Goal: Task Accomplishment & Management: Complete application form

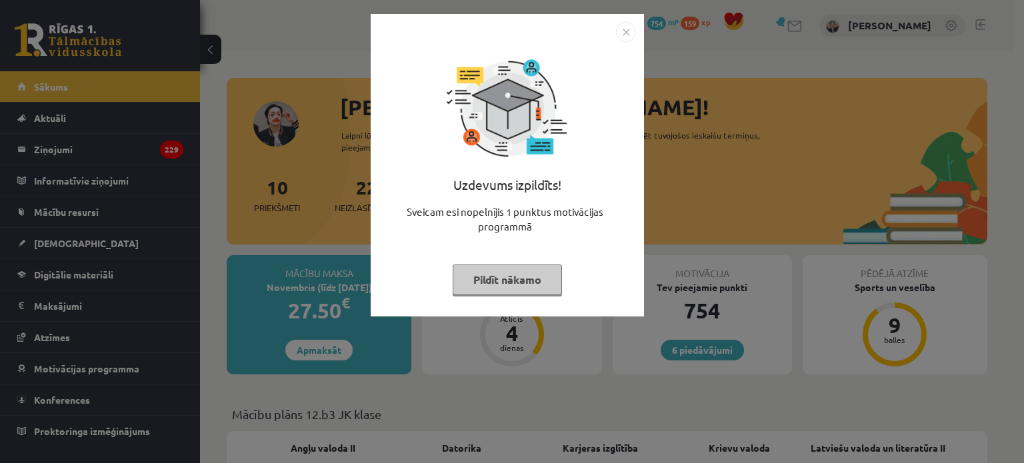
click at [533, 271] on button "Pildīt nākamo" at bounding box center [507, 280] width 109 height 31
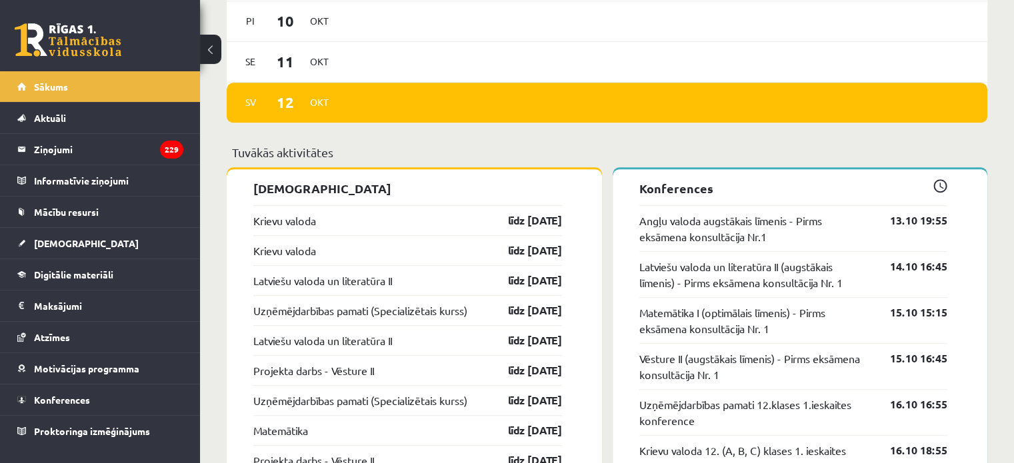
scroll to position [1067, 0]
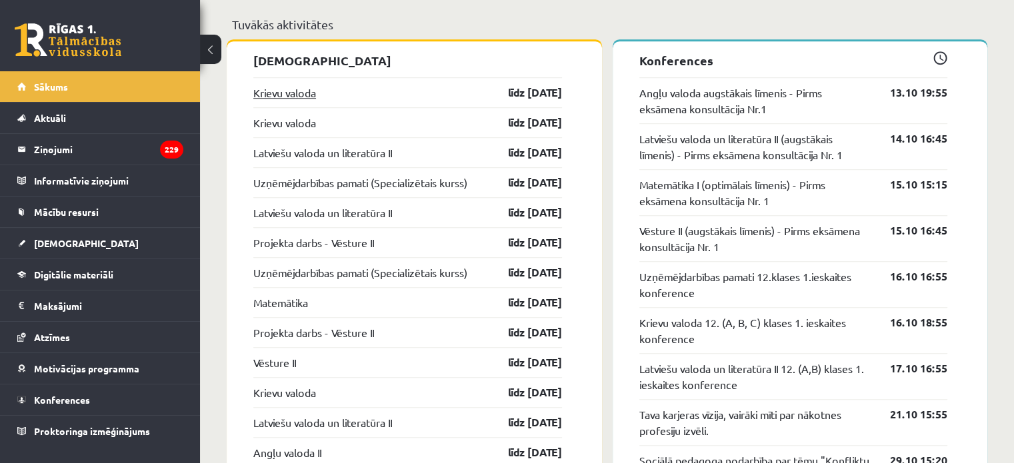
click at [293, 101] on link "Krievu valoda" at bounding box center [284, 93] width 63 height 16
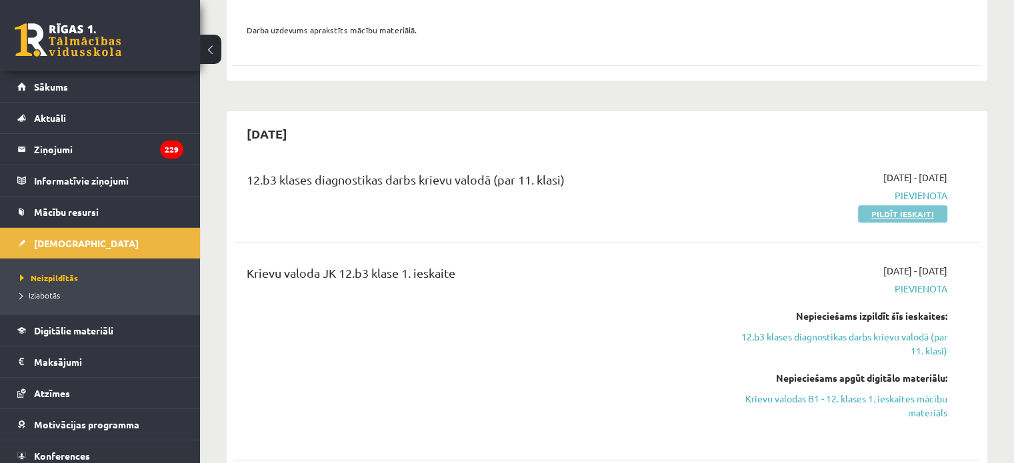
scroll to position [533, 0]
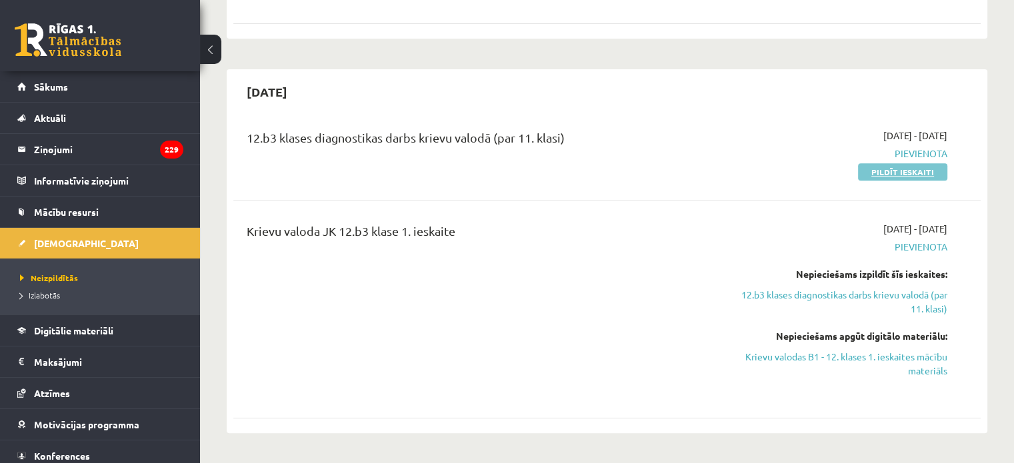
click at [920, 163] on link "Pildīt ieskaiti" at bounding box center [902, 171] width 89 height 17
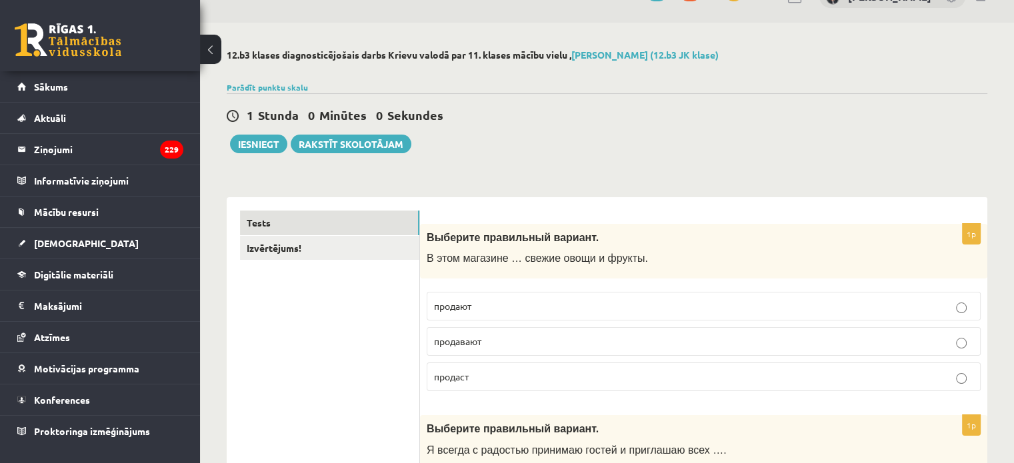
scroll to position [133, 0]
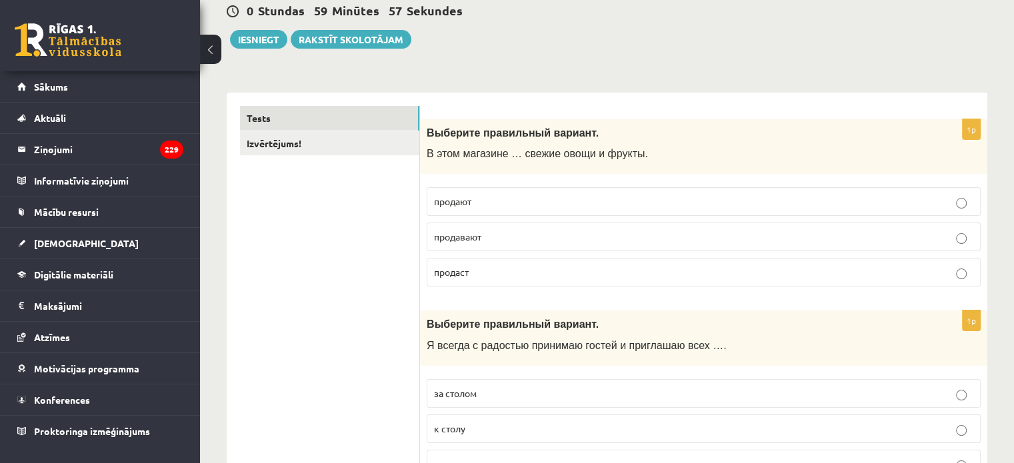
click at [573, 195] on p "продают" at bounding box center [703, 202] width 539 height 14
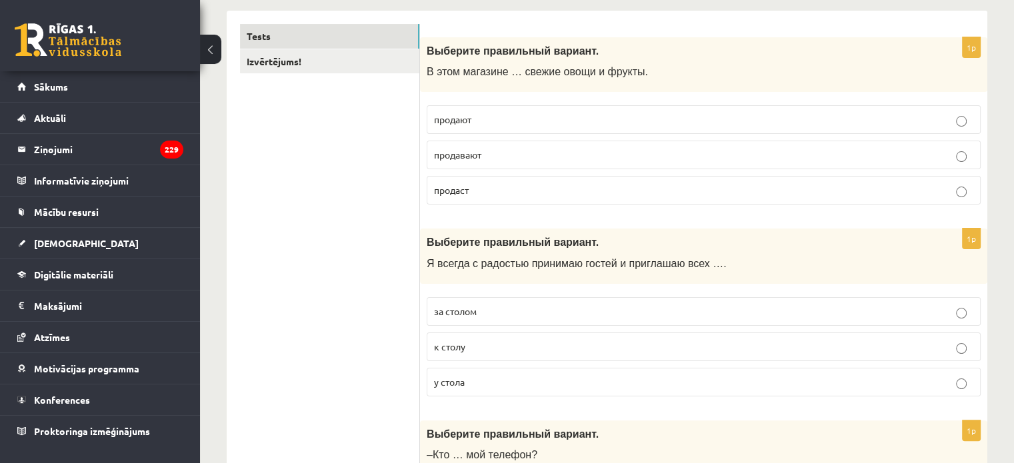
scroll to position [267, 0]
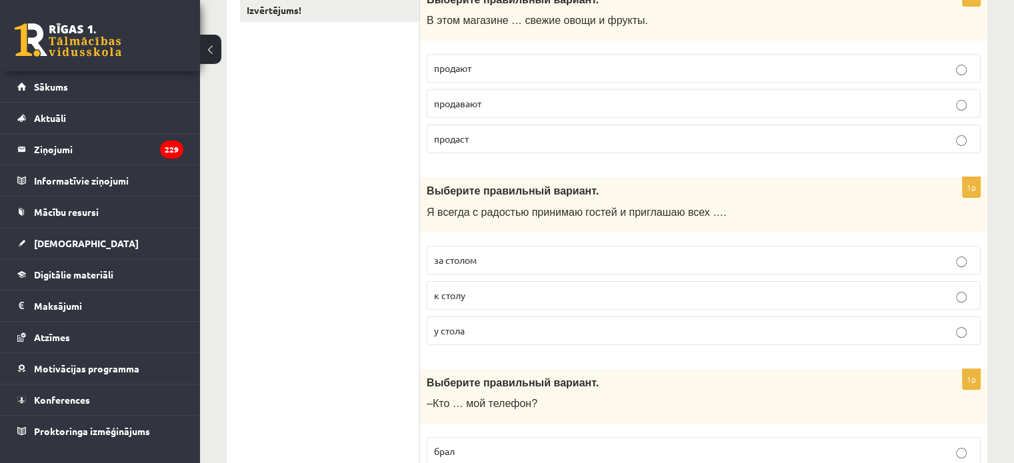
click at [731, 290] on p "к столу" at bounding box center [703, 296] width 539 height 14
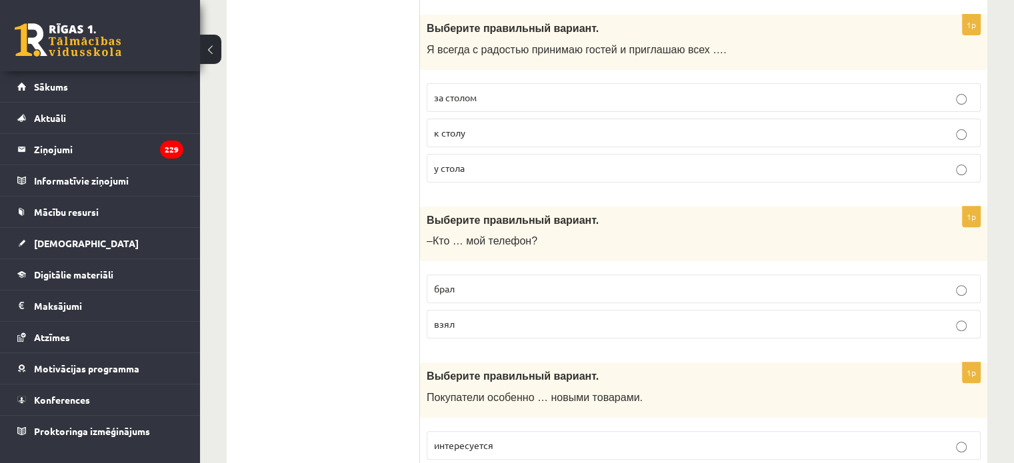
scroll to position [467, 0]
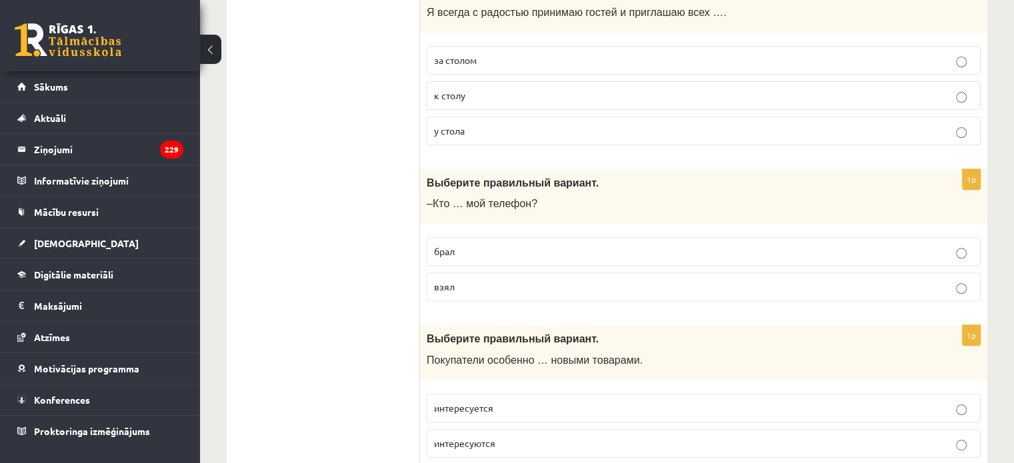
click at [711, 268] on fieldset "брал взял" at bounding box center [704, 268] width 554 height 75
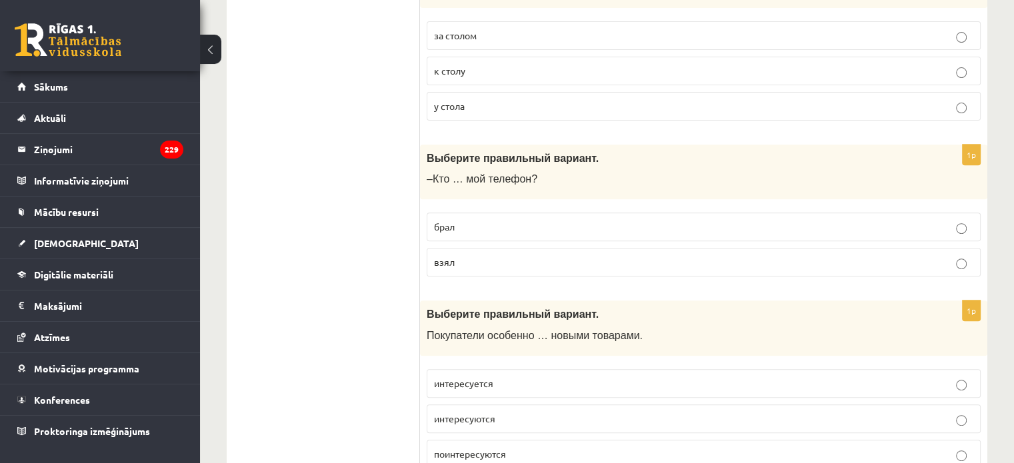
scroll to position [533, 0]
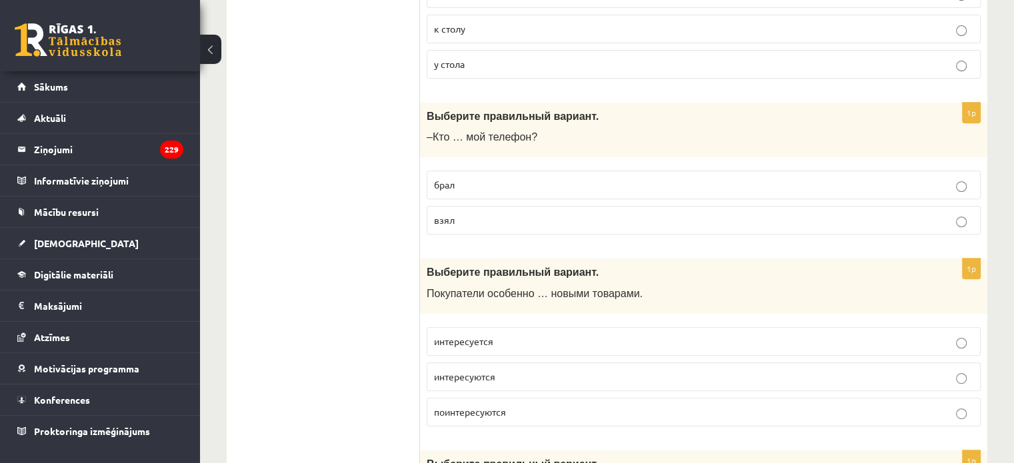
click at [719, 220] on p "взял" at bounding box center [703, 220] width 539 height 14
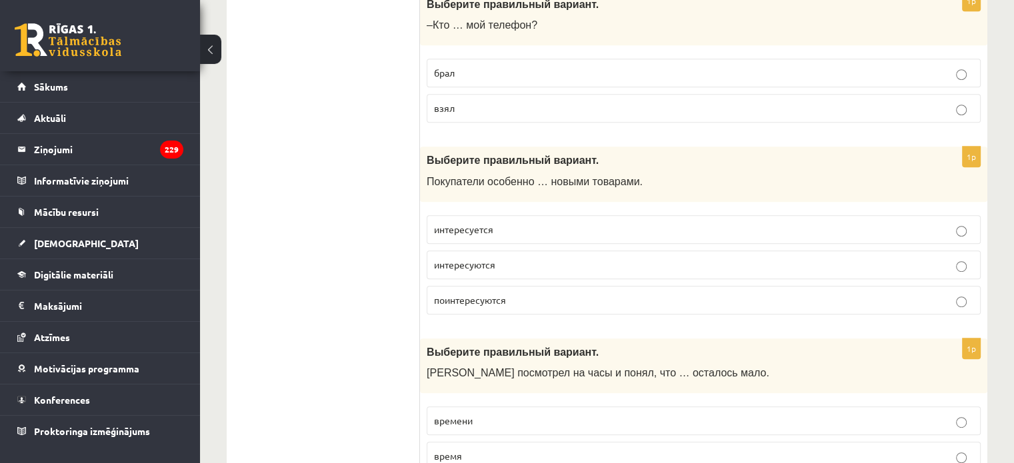
scroll to position [667, 0]
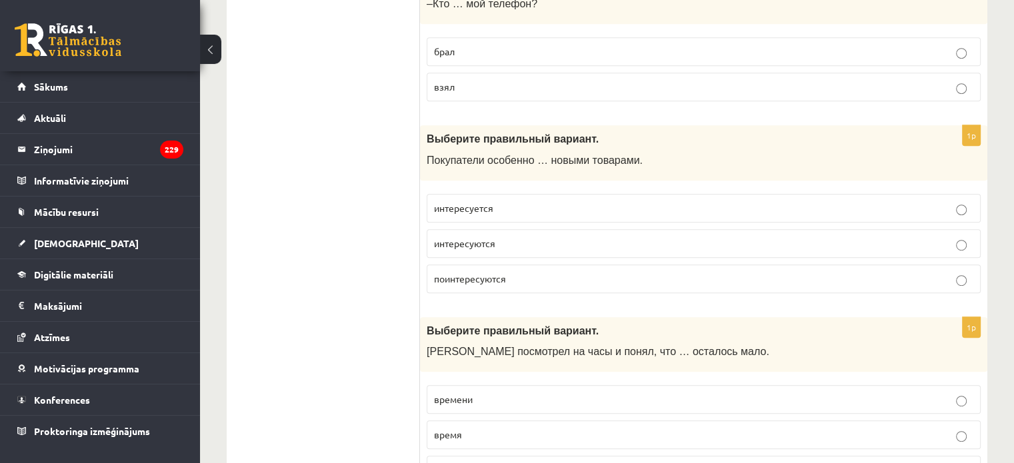
click at [664, 239] on p "интересуются" at bounding box center [703, 244] width 539 height 14
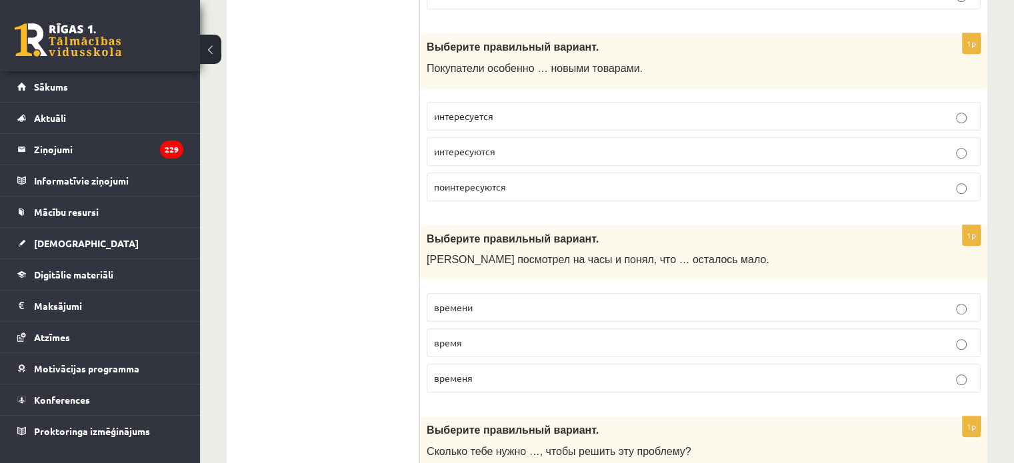
scroll to position [800, 0]
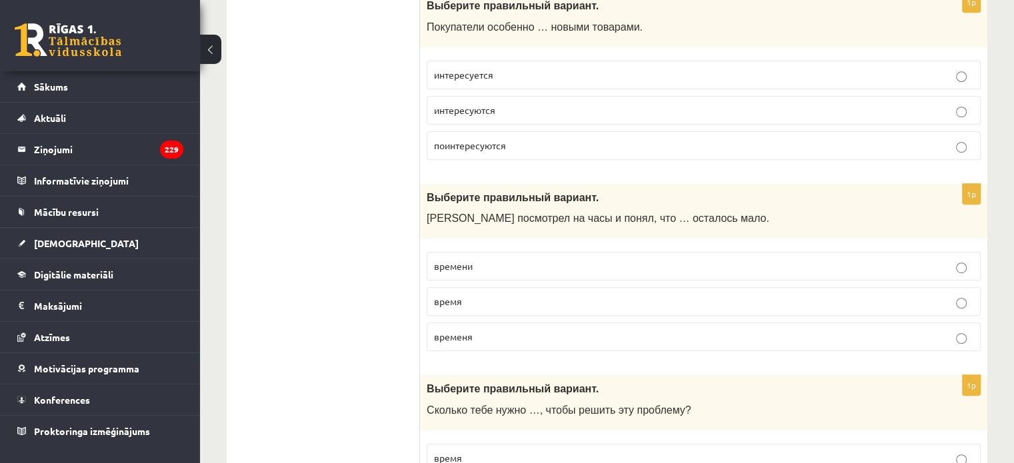
click at [665, 261] on p "времени" at bounding box center [703, 266] width 539 height 14
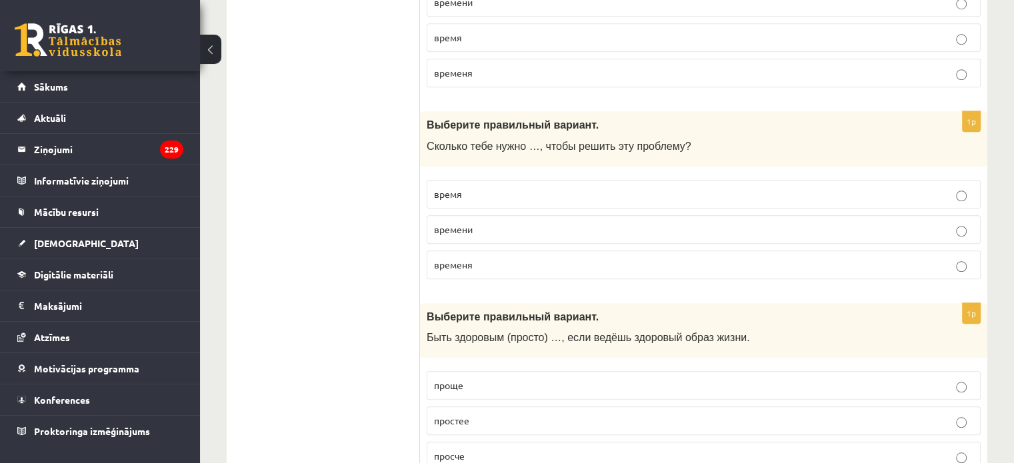
scroll to position [1067, 0]
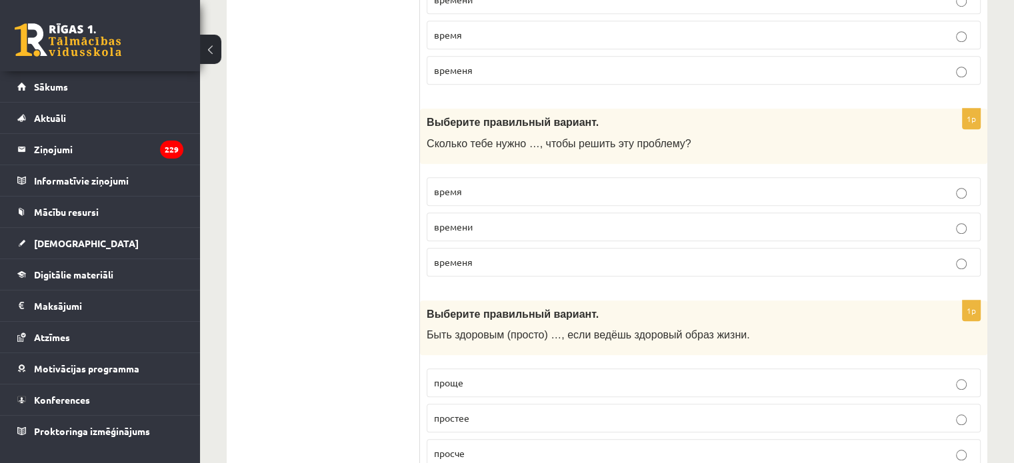
click at [647, 220] on p "времени" at bounding box center [703, 227] width 539 height 14
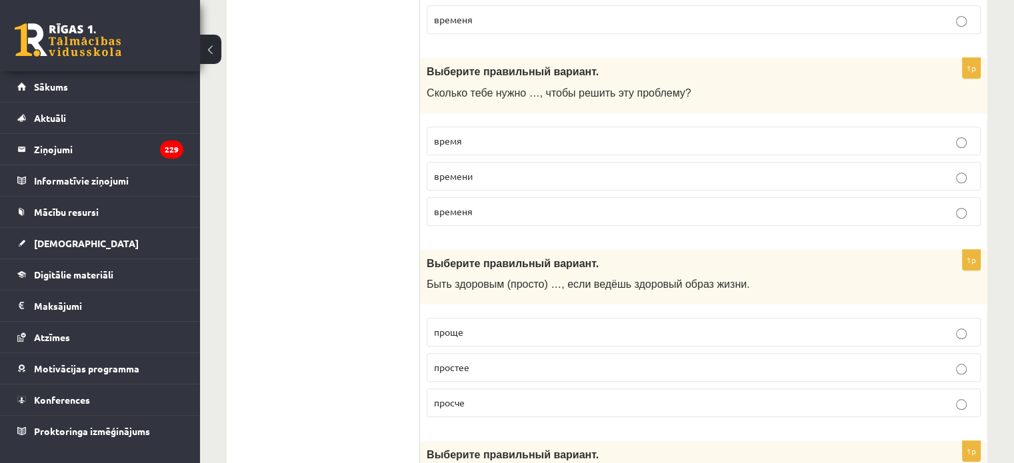
scroll to position [1200, 0]
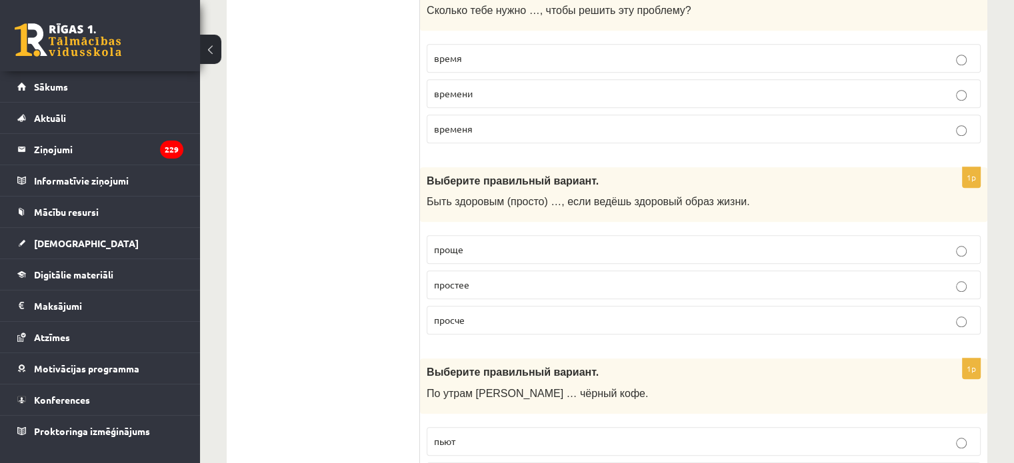
click at [621, 245] on p "проще" at bounding box center [703, 250] width 539 height 14
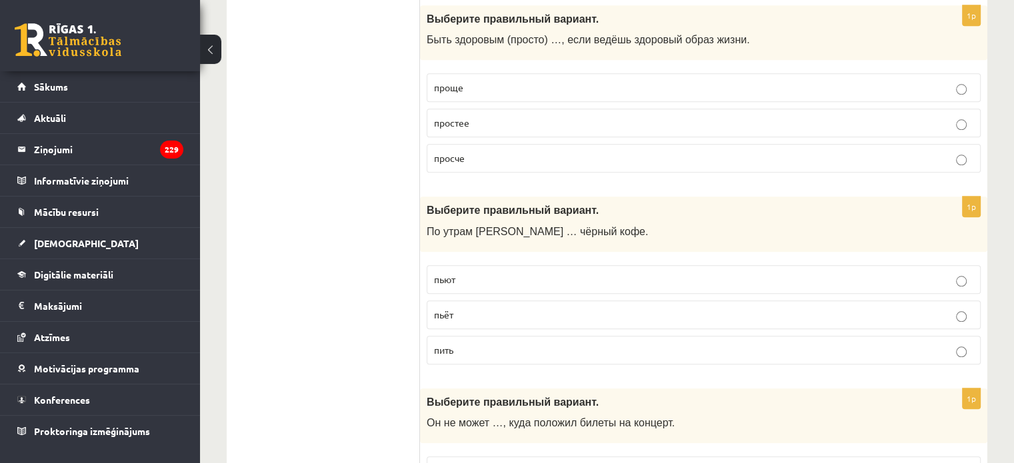
scroll to position [1400, 0]
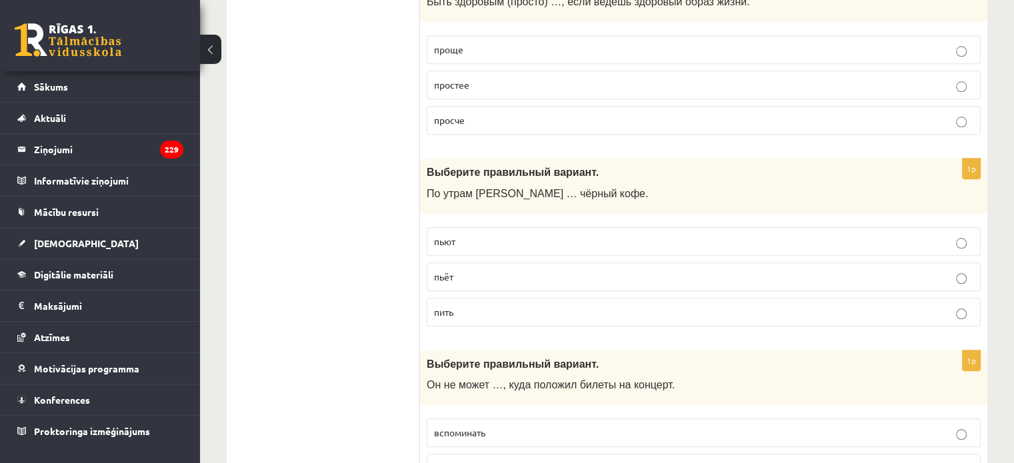
click at [601, 270] on p "пьёт" at bounding box center [703, 277] width 539 height 14
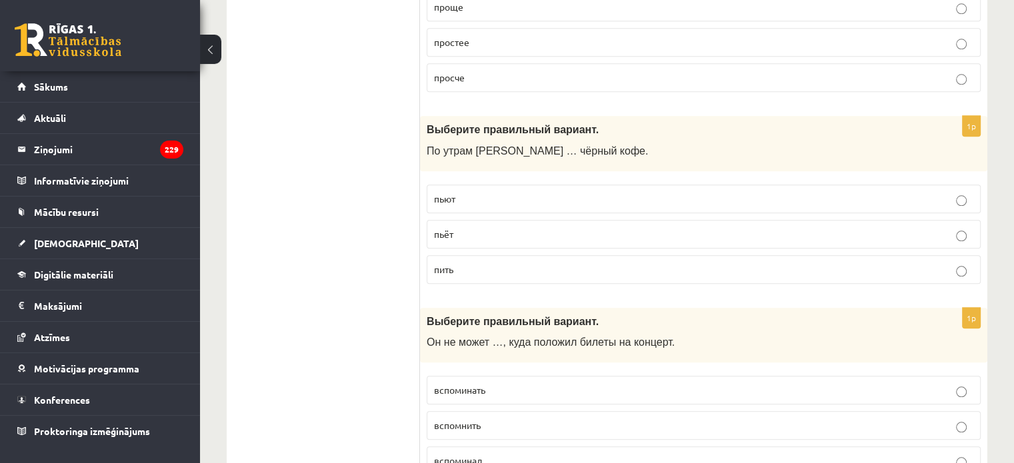
scroll to position [1534, 0]
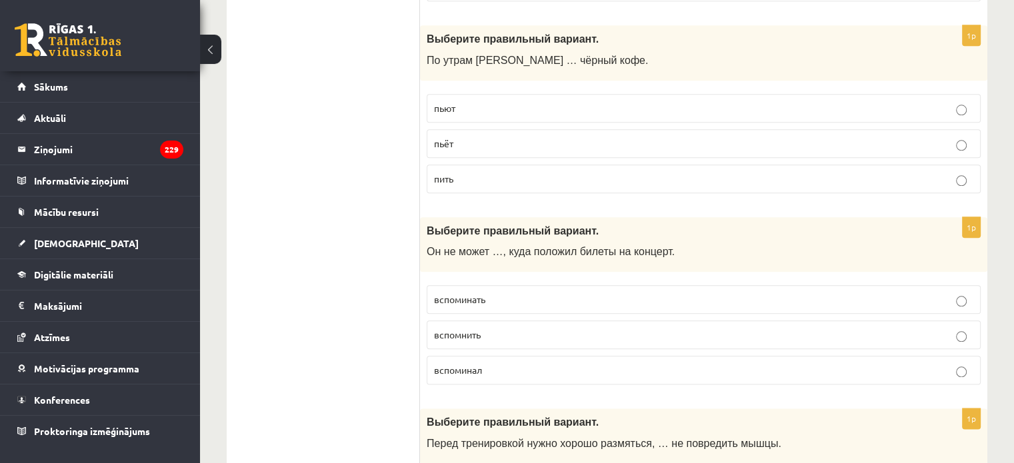
click at [619, 328] on p "вспомнить" at bounding box center [703, 335] width 539 height 14
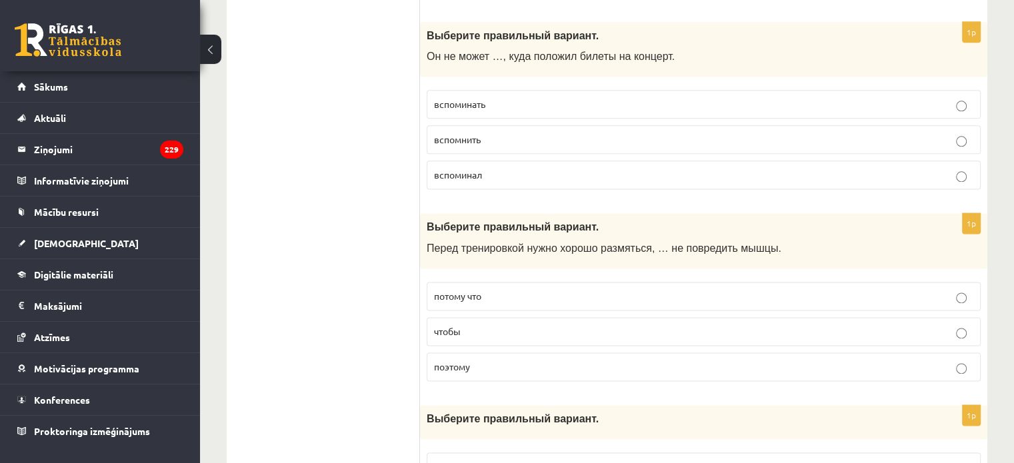
scroll to position [1734, 0]
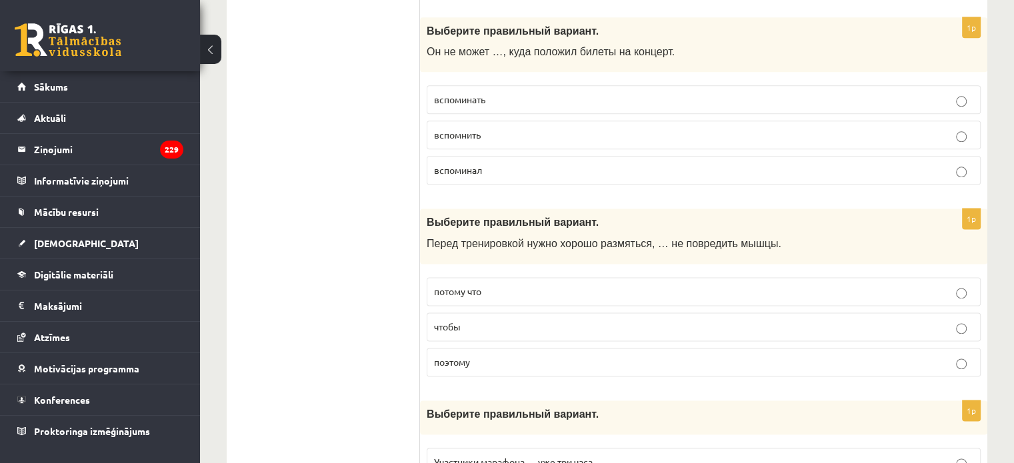
click at [625, 320] on p "чтобы" at bounding box center [703, 327] width 539 height 14
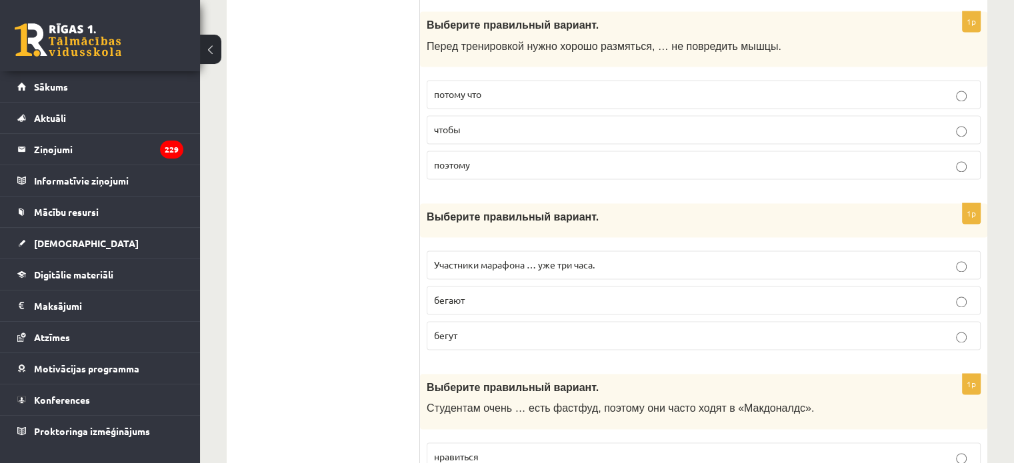
scroll to position [1934, 0]
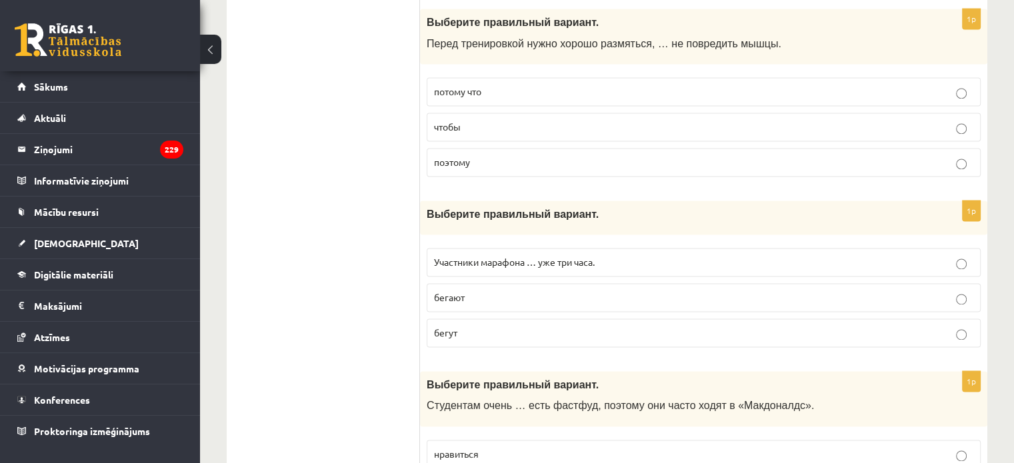
click at [654, 293] on p "бегают" at bounding box center [703, 298] width 539 height 14
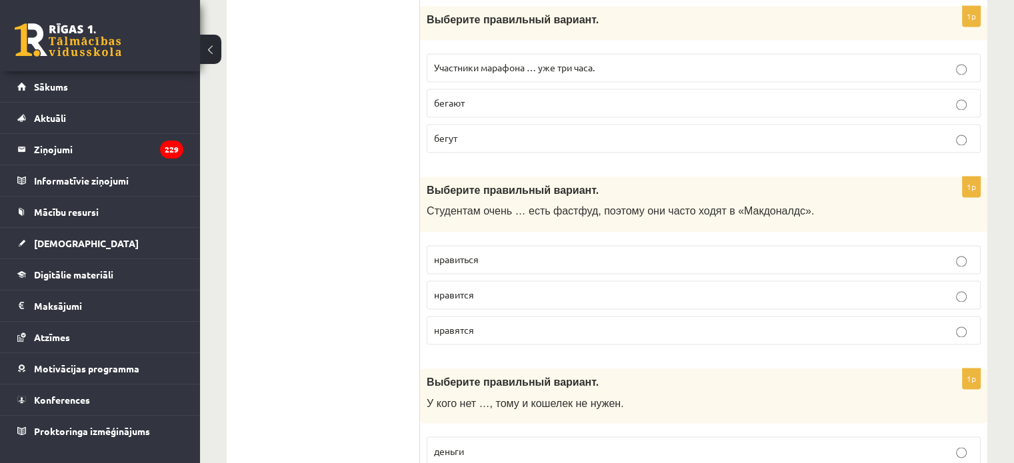
scroll to position [2134, 0]
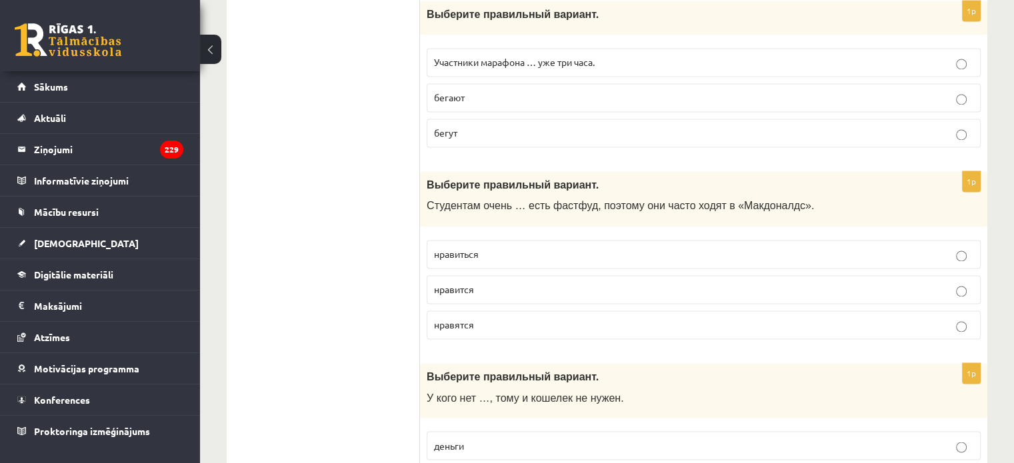
click at [650, 275] on label "нравится" at bounding box center [704, 289] width 554 height 29
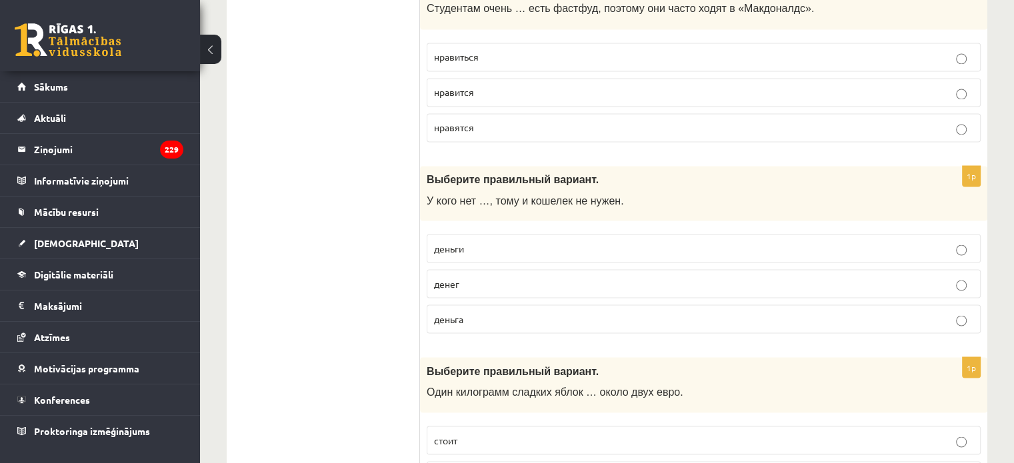
scroll to position [2334, 0]
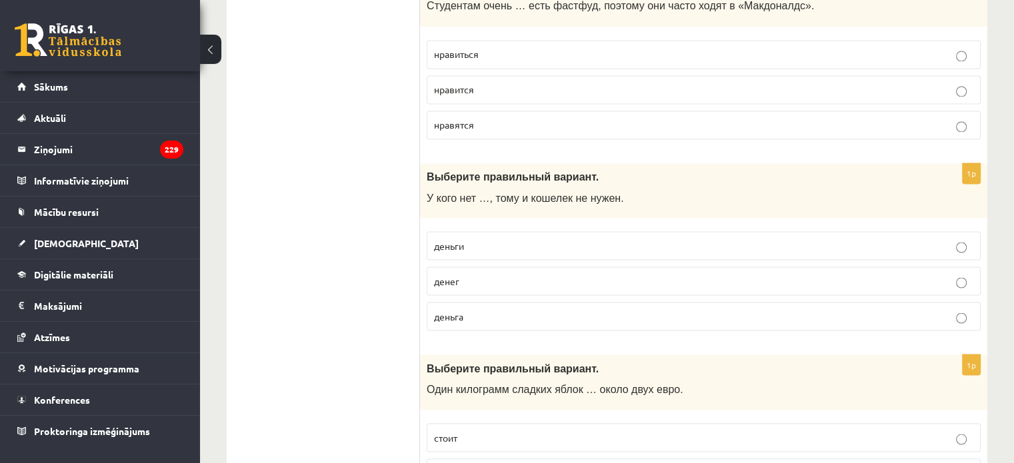
click at [615, 274] on p "денег" at bounding box center [703, 281] width 539 height 14
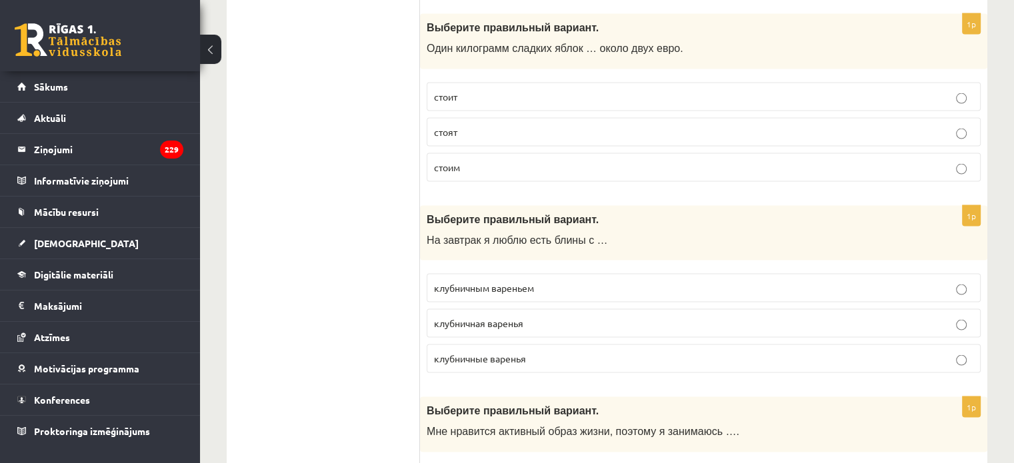
scroll to position [2667, 0]
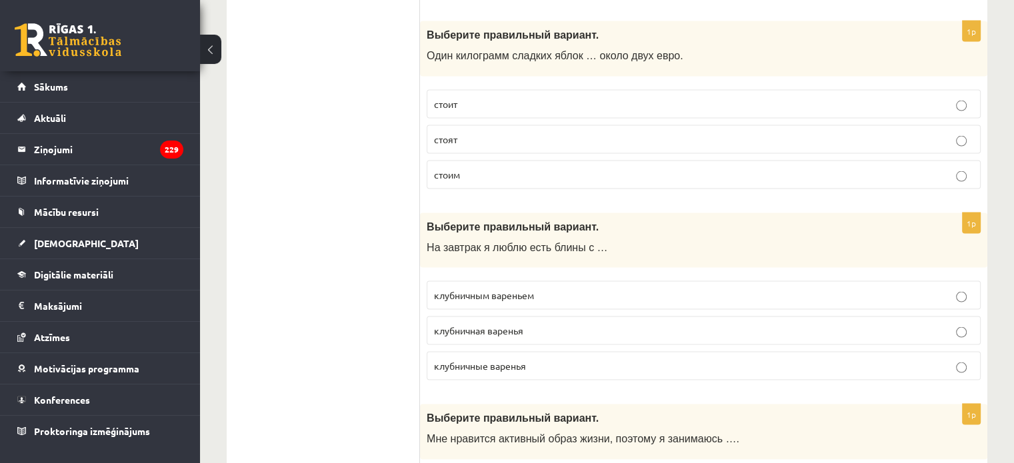
click at [675, 97] on p "стоит" at bounding box center [703, 104] width 539 height 14
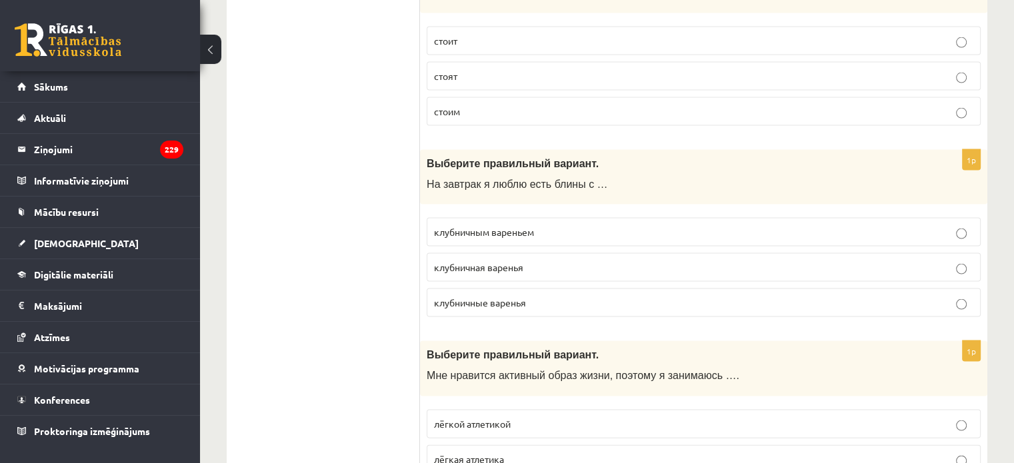
scroll to position [2734, 0]
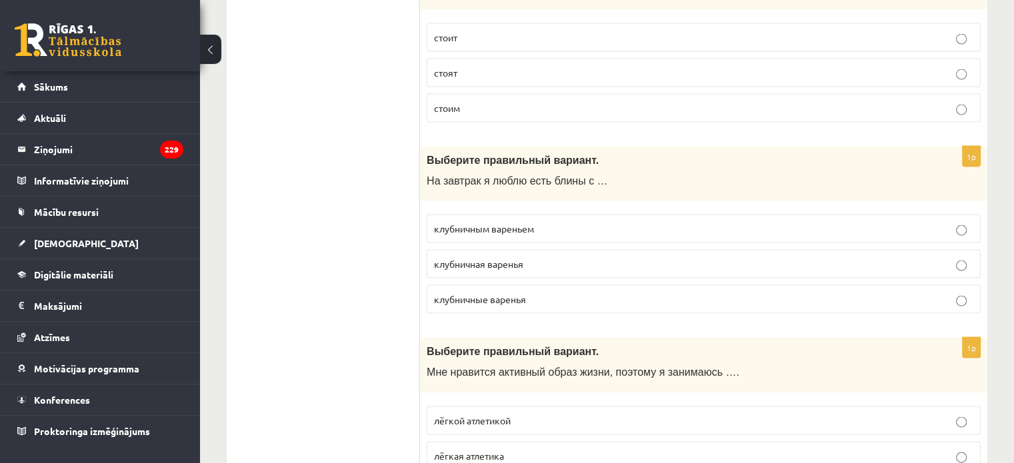
click at [674, 222] on p "клубничным вареньем" at bounding box center [703, 229] width 539 height 14
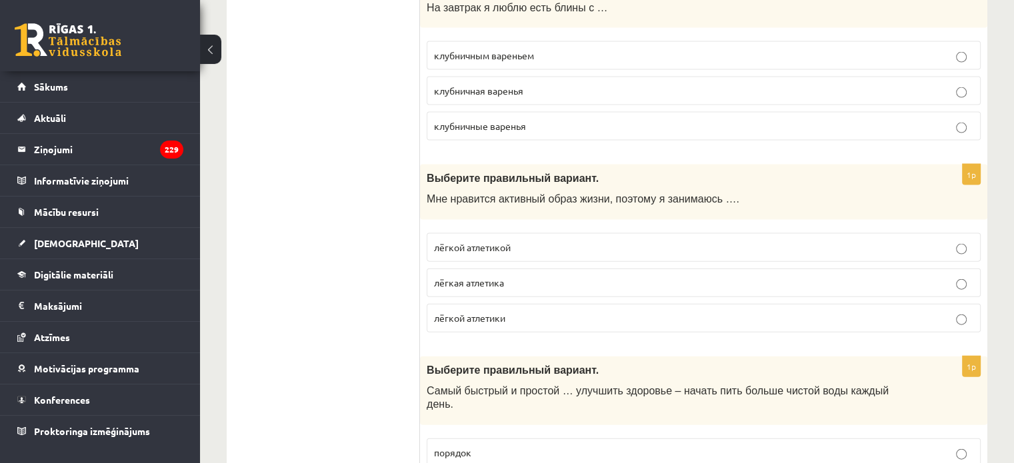
scroll to position [2934, 0]
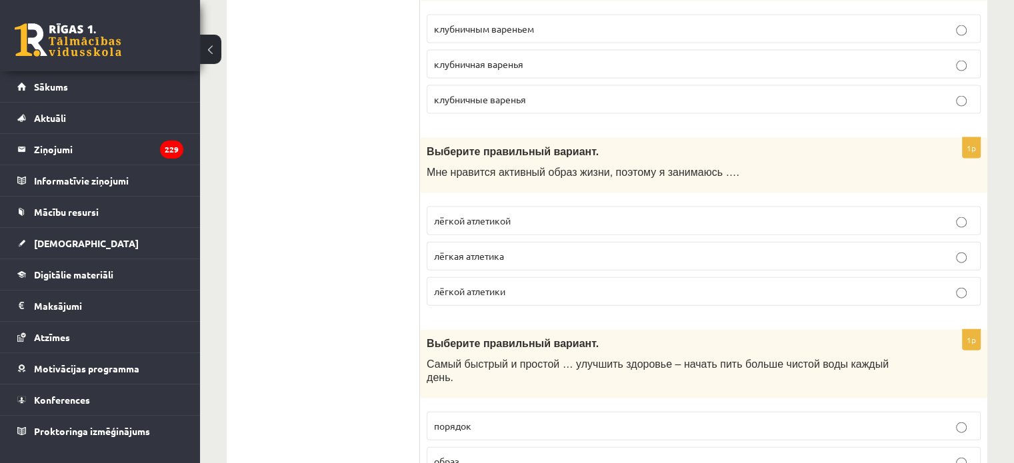
click at [699, 214] on p "лёгкой атлетикой" at bounding box center [703, 221] width 539 height 14
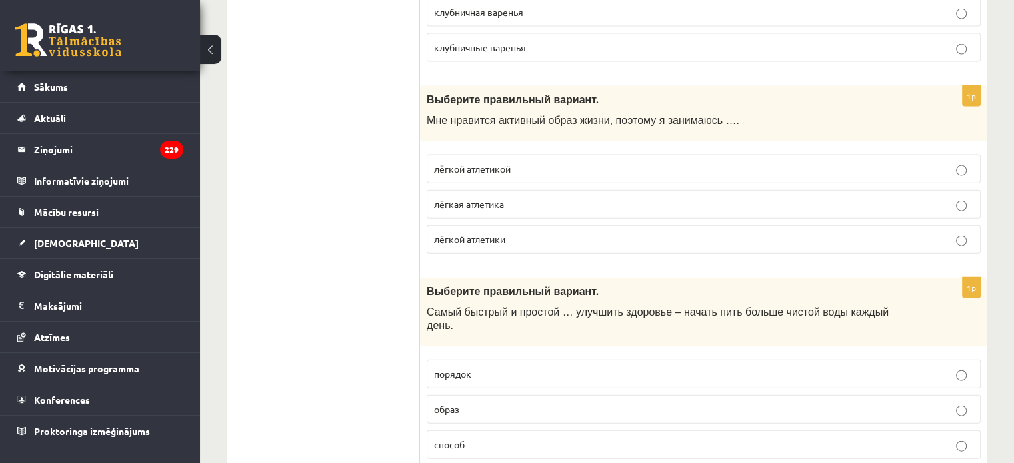
scroll to position [3134, 0]
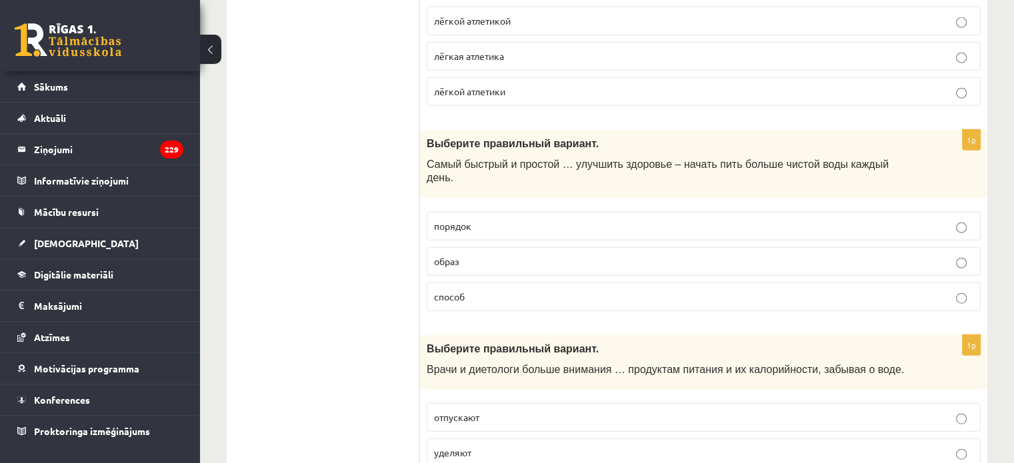
click at [696, 290] on p "способ" at bounding box center [703, 297] width 539 height 14
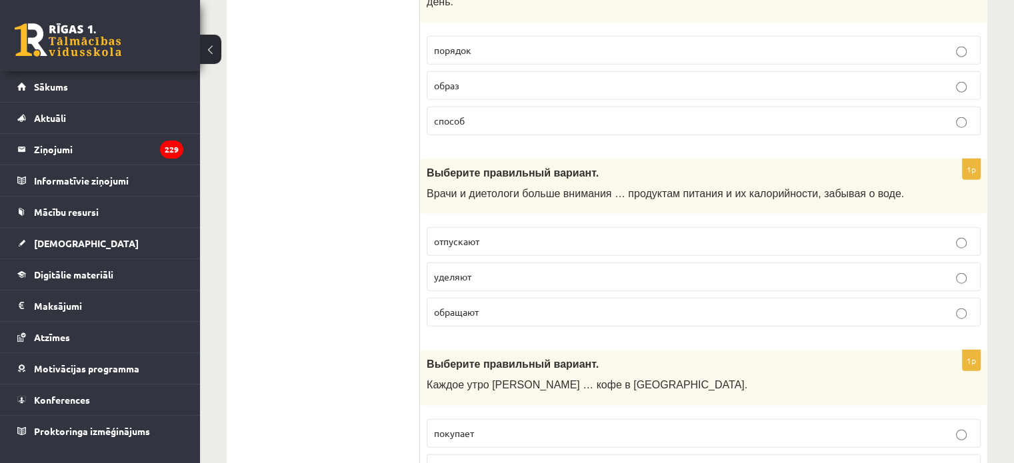
scroll to position [3334, 0]
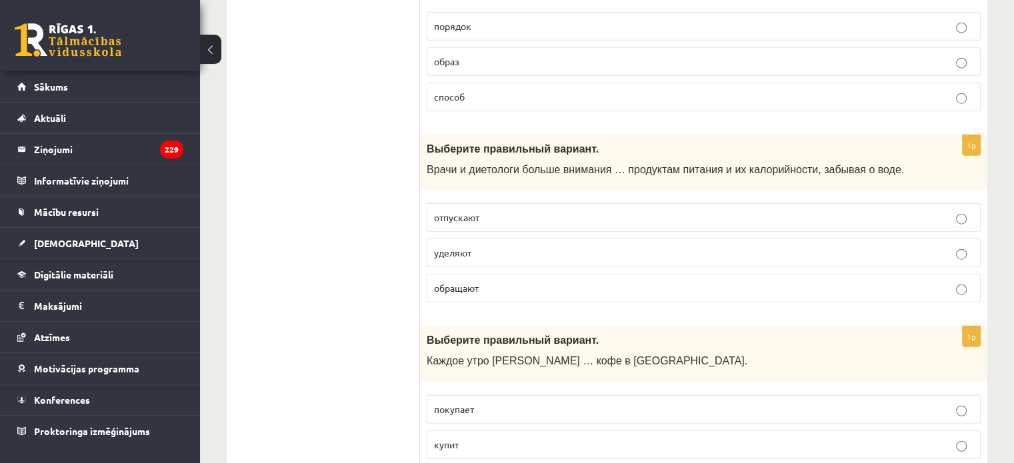
click at [767, 246] on p "уделяют" at bounding box center [703, 253] width 539 height 14
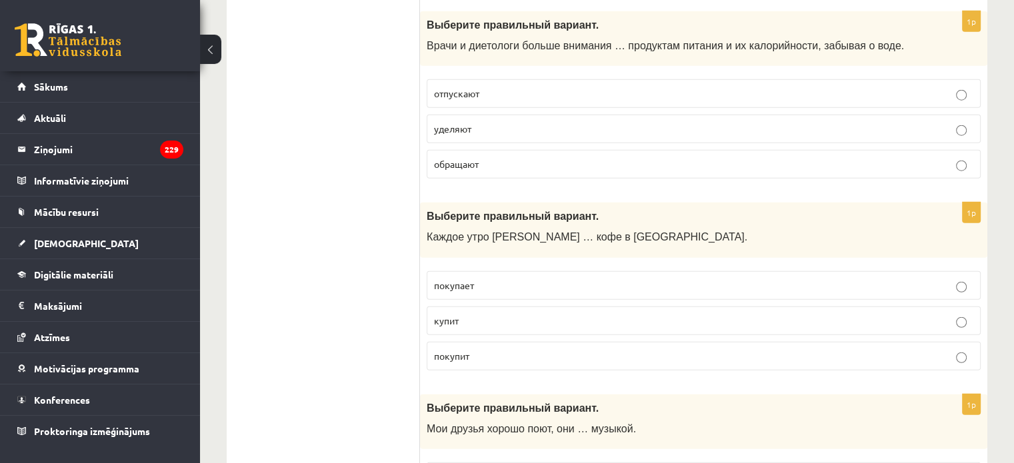
scroll to position [3467, 0]
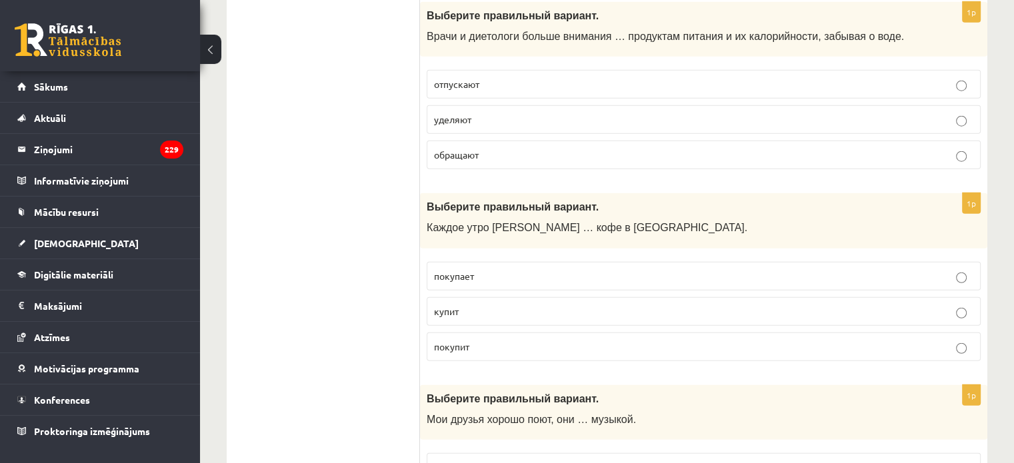
click at [683, 269] on p "покупает" at bounding box center [703, 276] width 539 height 14
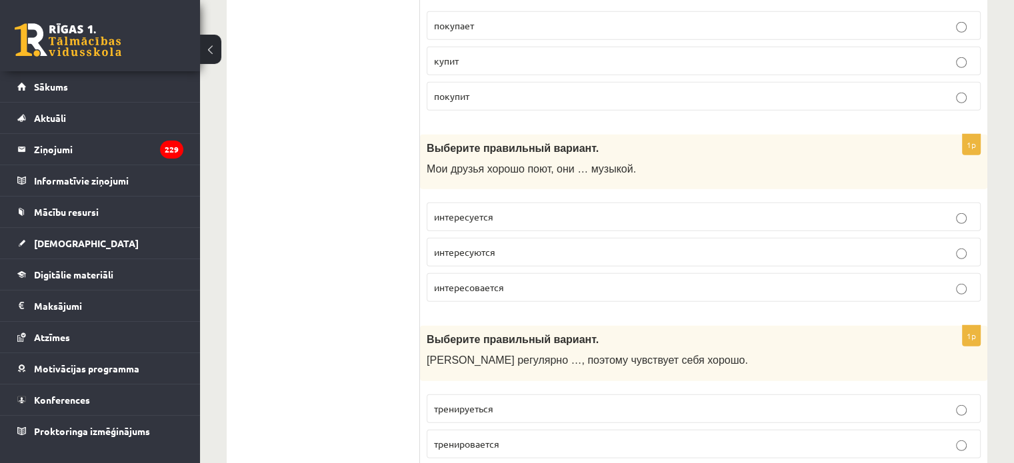
scroll to position [3734, 0]
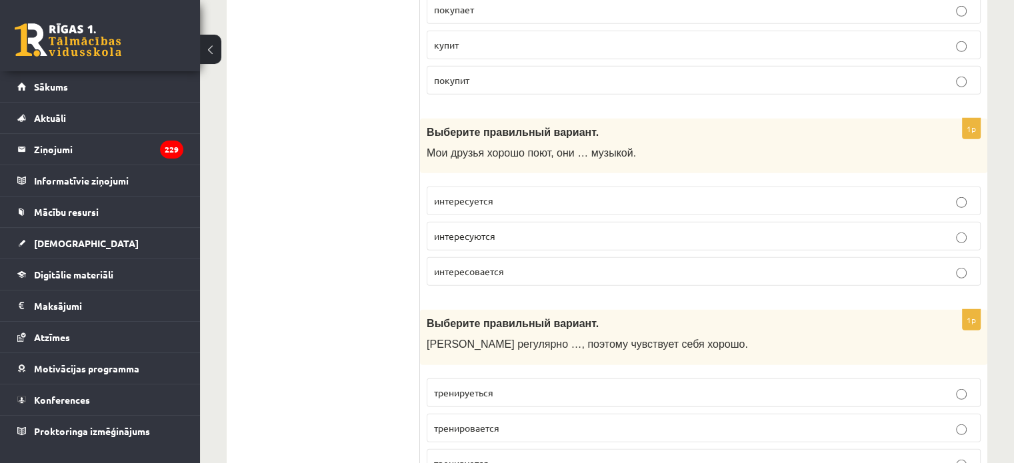
click at [651, 229] on p "интересуются" at bounding box center [703, 236] width 539 height 14
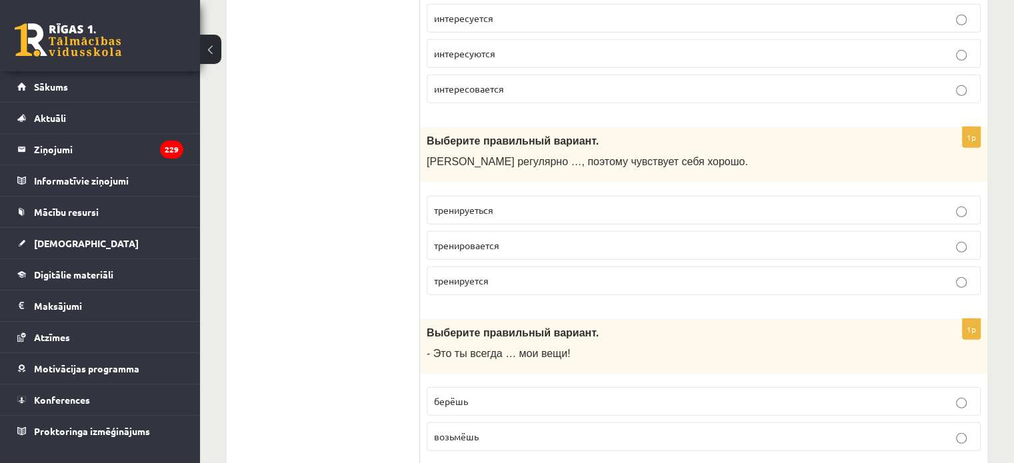
scroll to position [3934, 0]
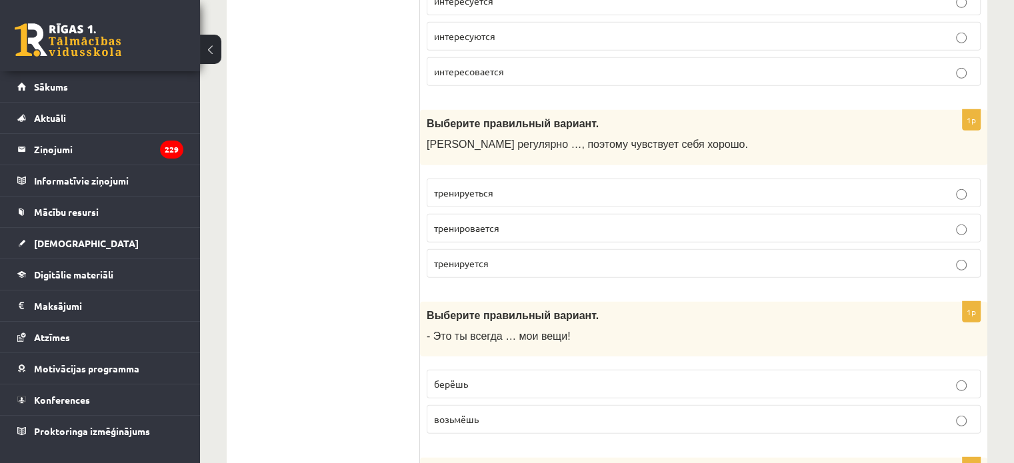
click at [654, 257] on p "тренируется" at bounding box center [703, 264] width 539 height 14
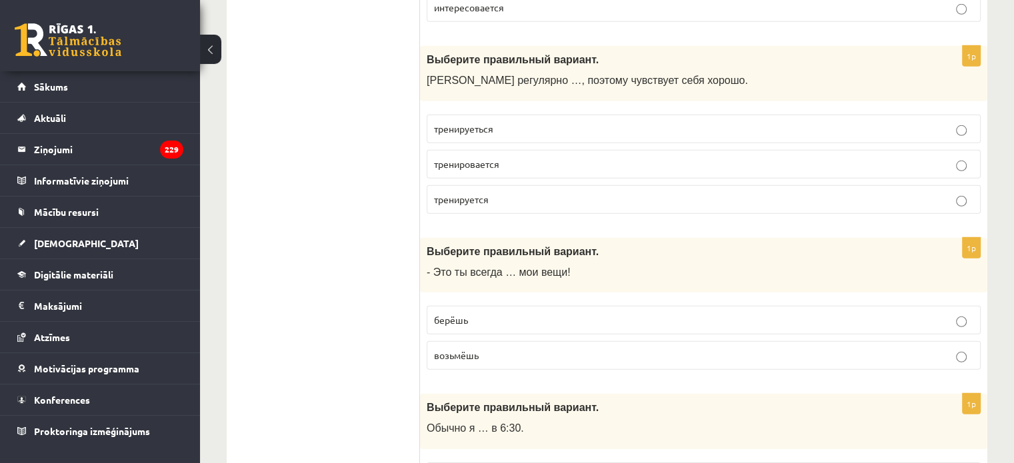
scroll to position [4001, 0]
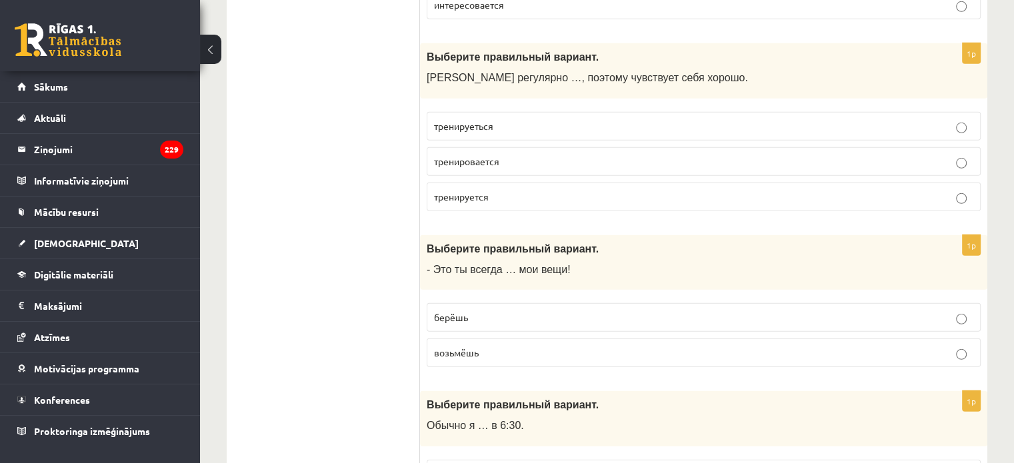
click at [627, 311] on p "берёшь" at bounding box center [703, 318] width 539 height 14
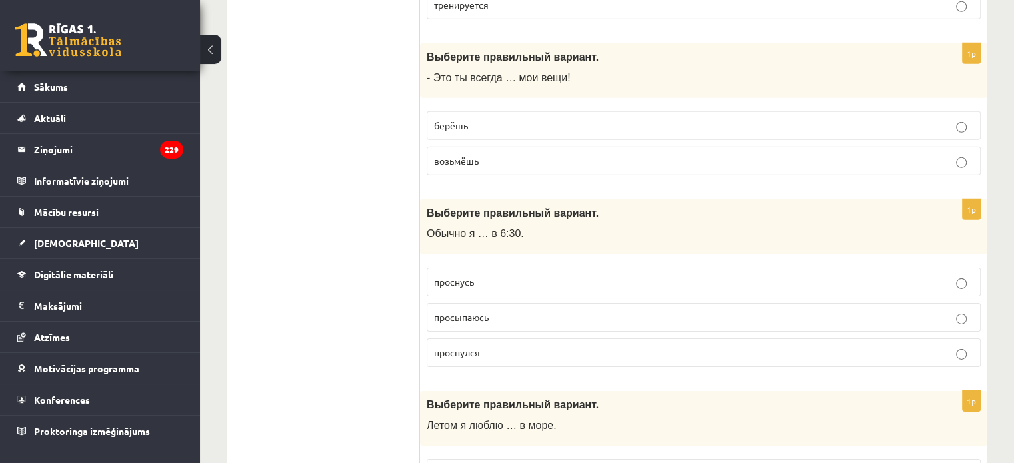
scroll to position [4201, 0]
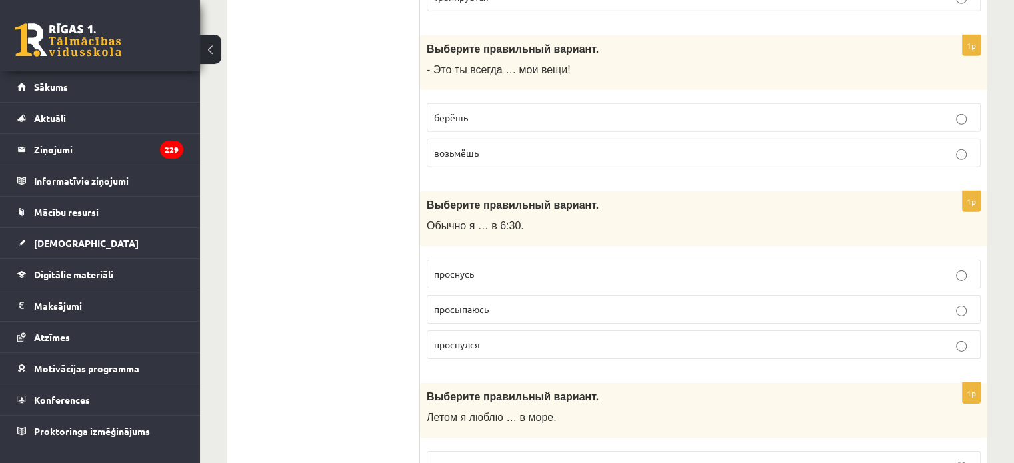
click at [593, 303] on p "просыпаюсь" at bounding box center [703, 310] width 539 height 14
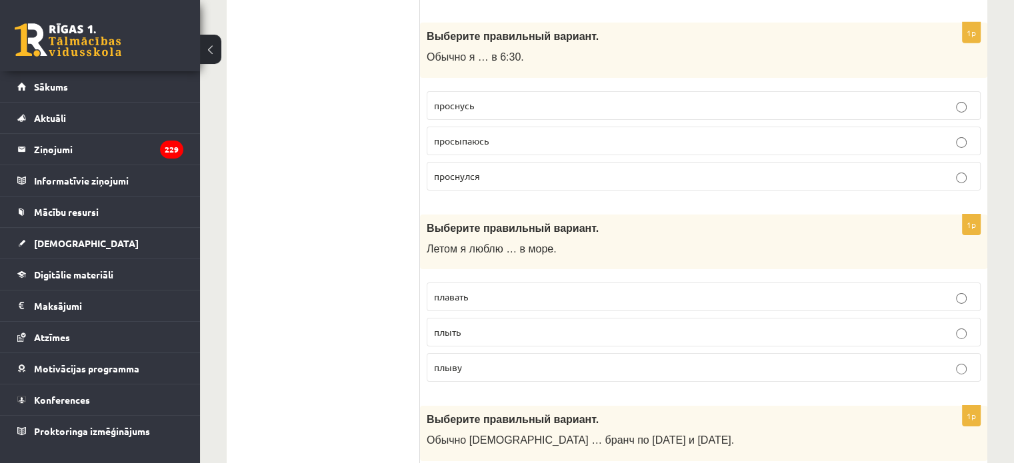
scroll to position [4401, 0]
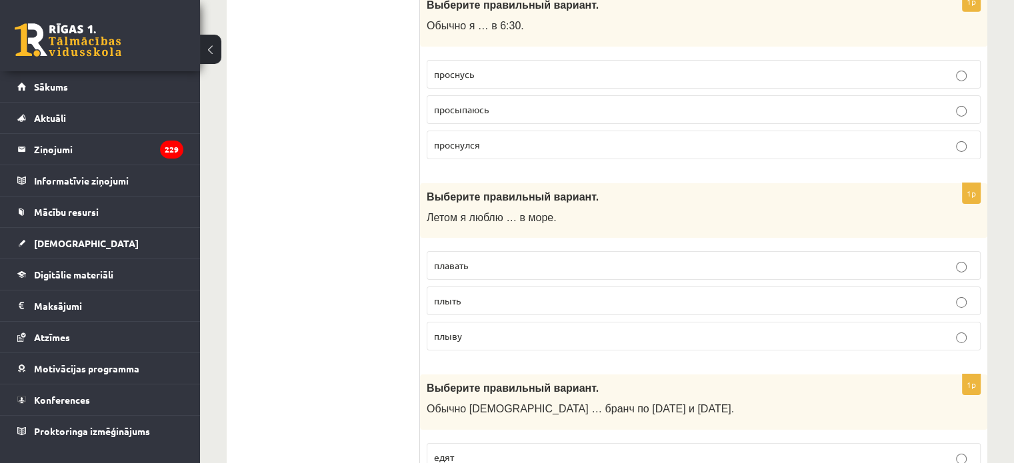
click at [550, 259] on p "плавать" at bounding box center [703, 266] width 539 height 14
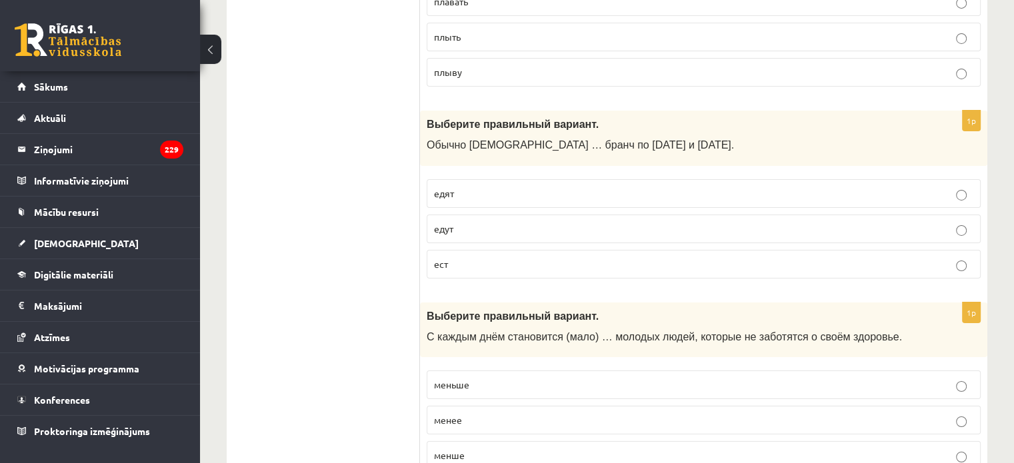
scroll to position [4667, 0]
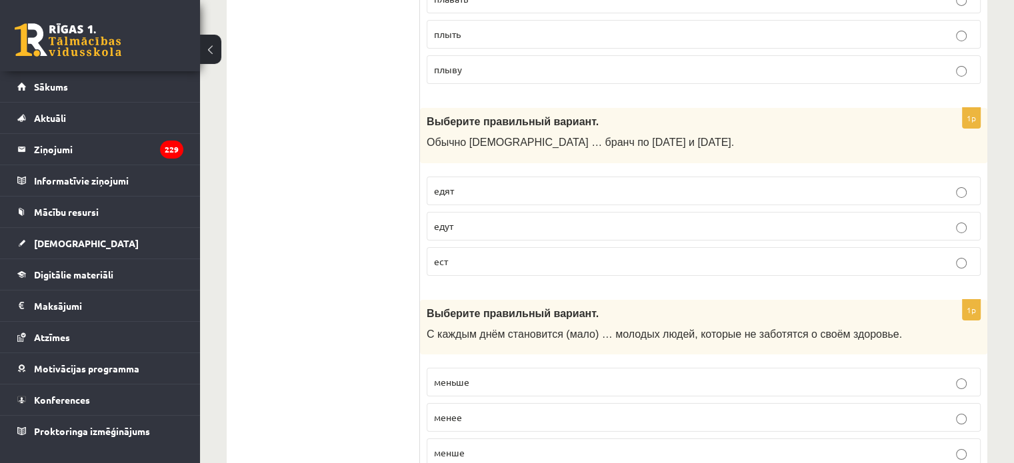
click at [520, 184] on p "едят" at bounding box center [703, 191] width 539 height 14
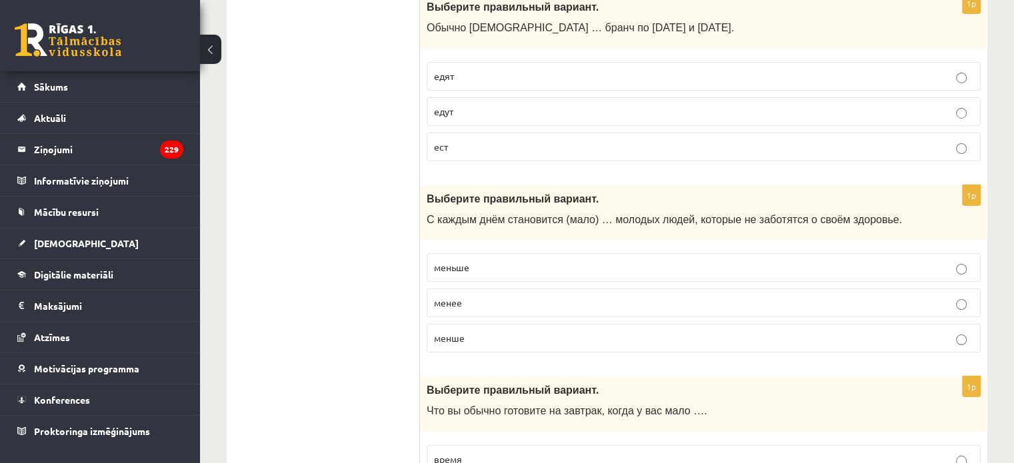
scroll to position [4801, 0]
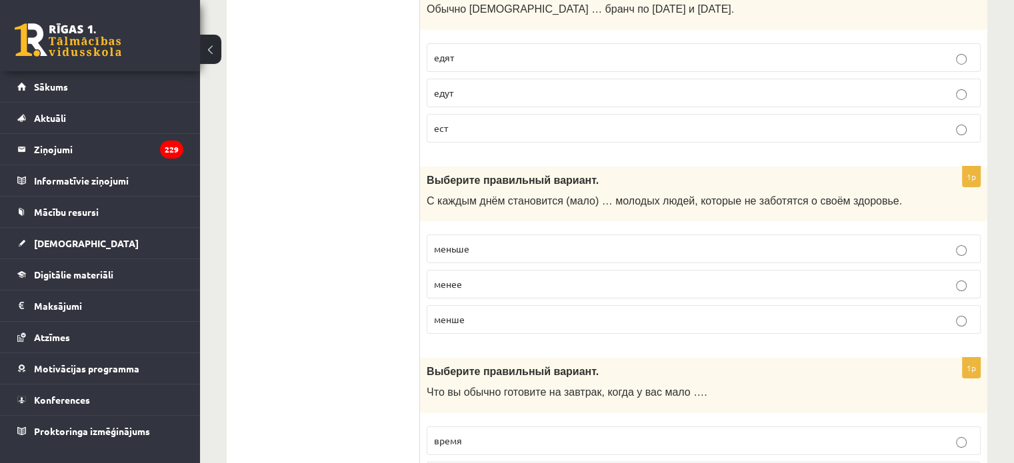
click at [546, 242] on p "меньше" at bounding box center [703, 249] width 539 height 14
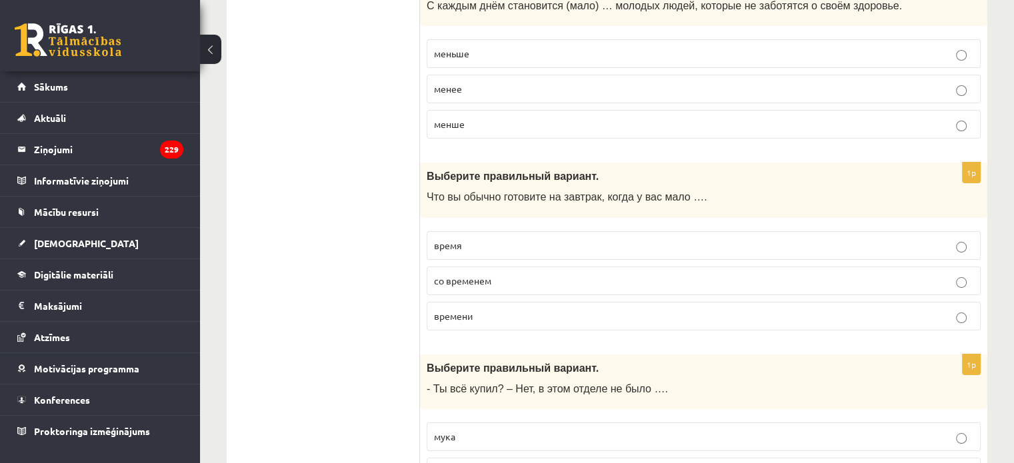
scroll to position [5001, 0]
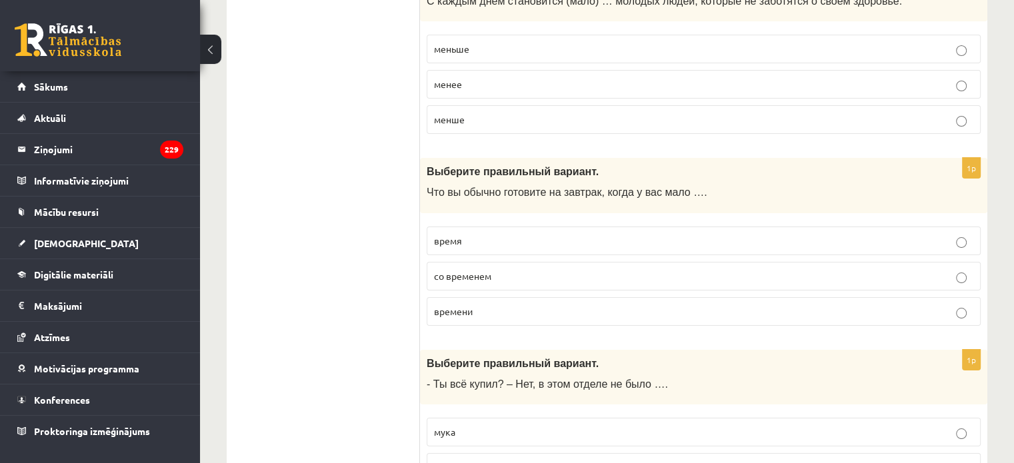
click at [547, 305] on p "времени" at bounding box center [703, 312] width 539 height 14
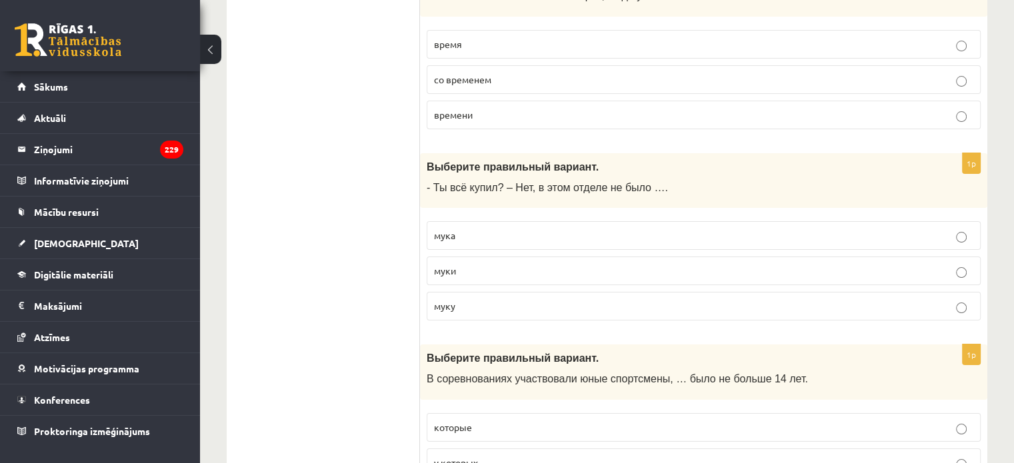
scroll to position [5201, 0]
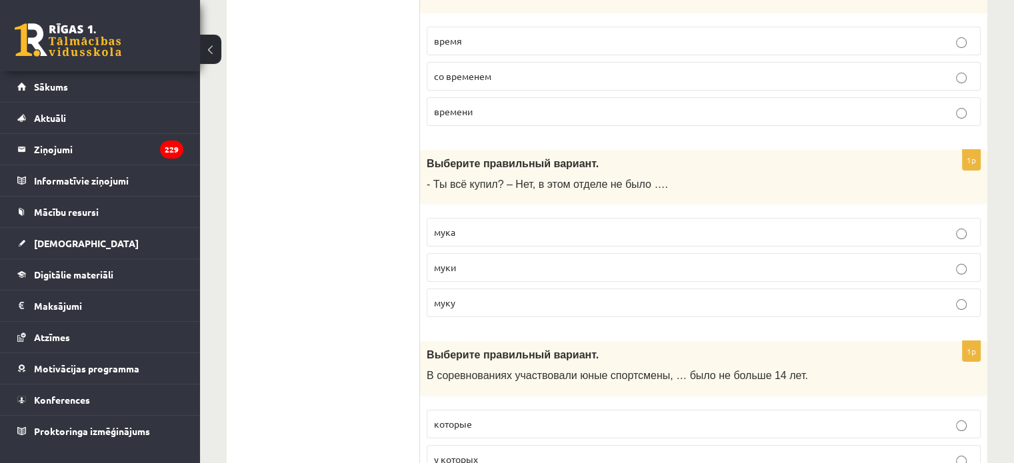
click at [581, 261] on p "муки" at bounding box center [703, 268] width 539 height 14
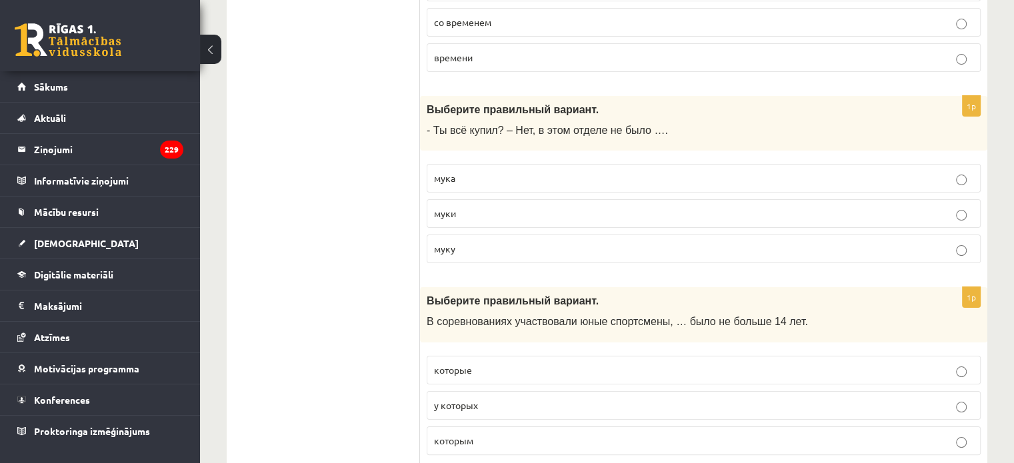
scroll to position [5258, 0]
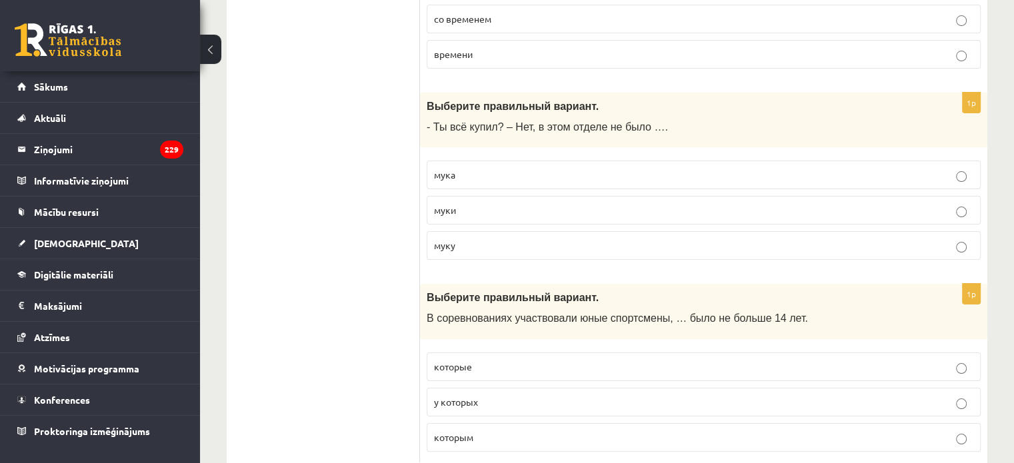
click at [611, 431] on p "которым" at bounding box center [703, 438] width 539 height 14
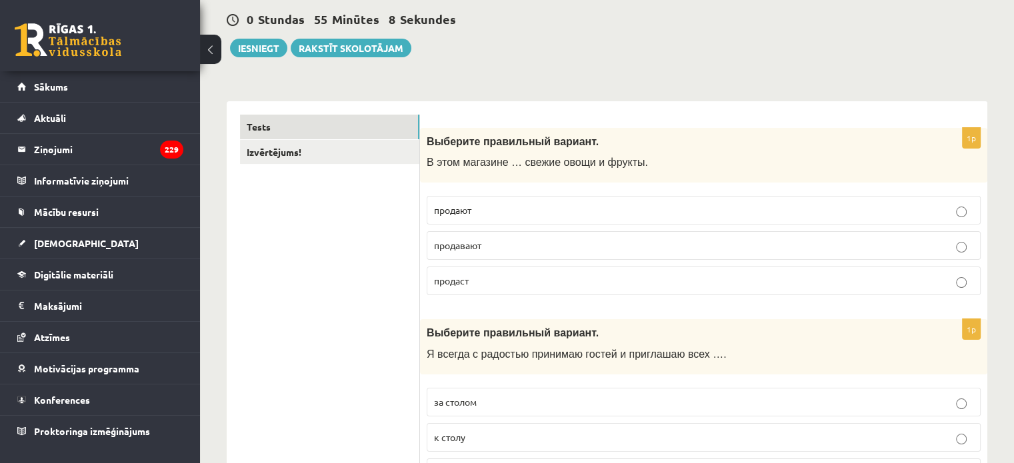
scroll to position [0, 0]
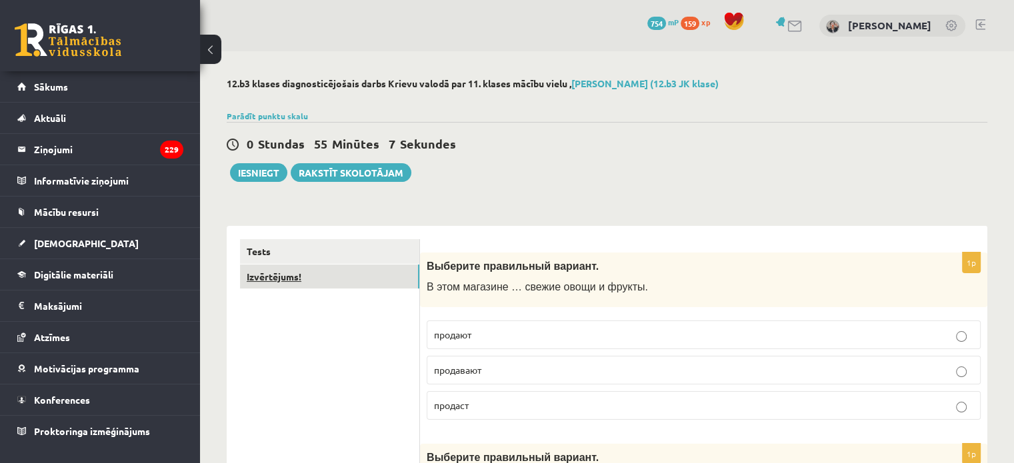
click at [384, 274] on link "Izvērtējums!" at bounding box center [329, 277] width 179 height 25
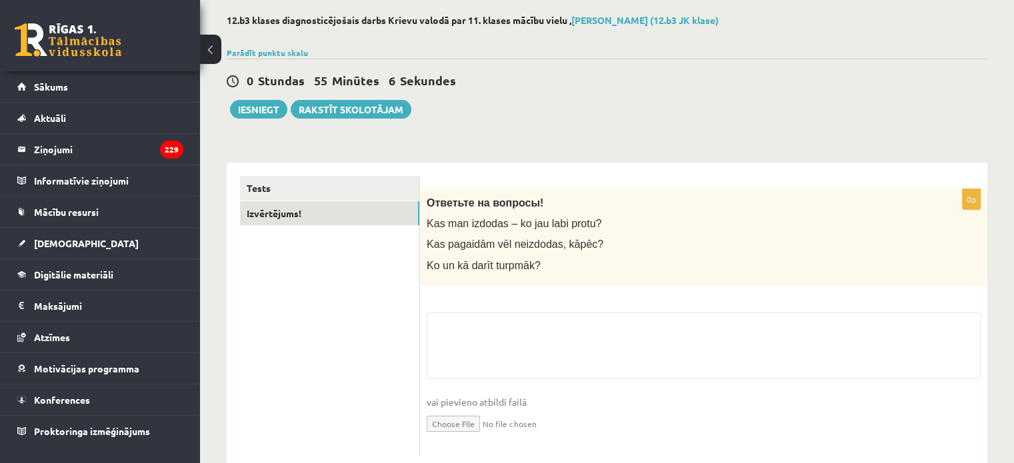
scroll to position [67, 0]
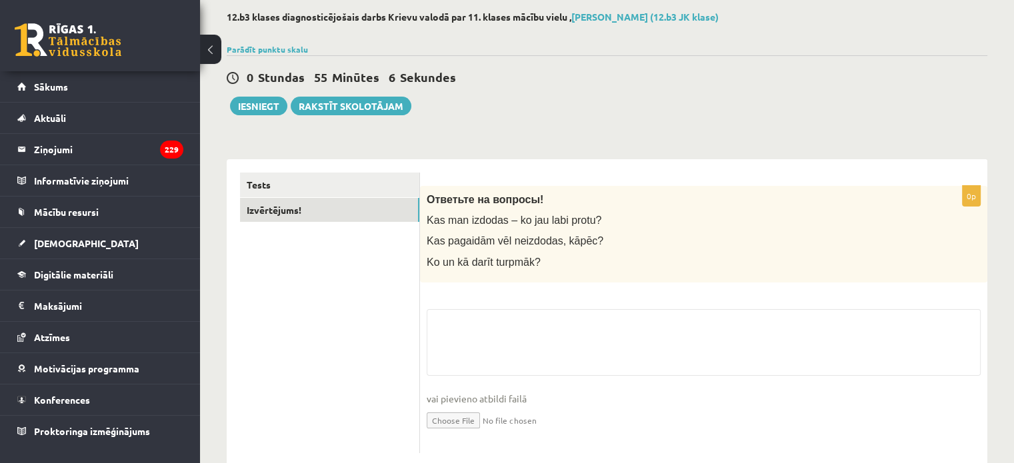
drag, startPoint x: 362, startPoint y: 157, endPoint x: 322, endPoint y: 151, distance: 40.5
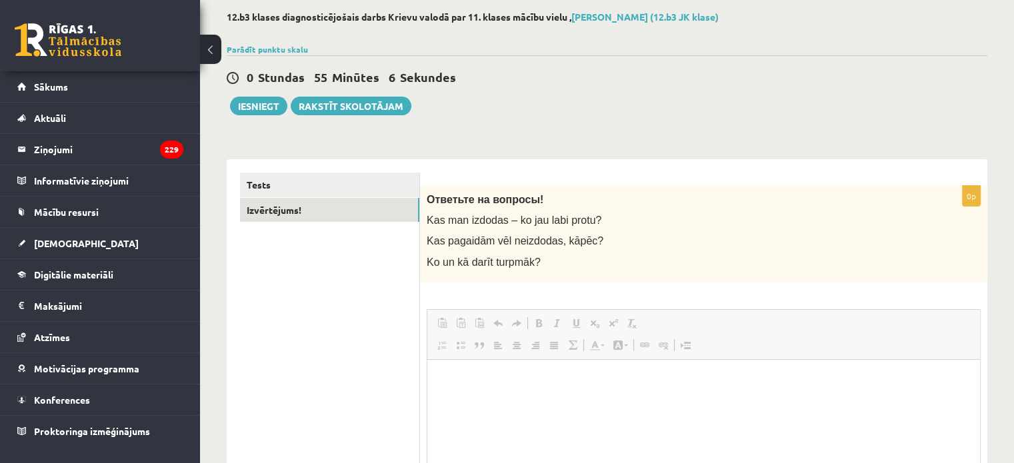
scroll to position [0, 0]
drag, startPoint x: 322, startPoint y: 151, endPoint x: 569, endPoint y: 77, distance: 257.8
click at [569, 77] on div "0 Stundas 55 Minūtes 5 Sekundes" at bounding box center [607, 77] width 761 height 17
click at [279, 109] on button "Iesniegt" at bounding box center [258, 106] width 57 height 19
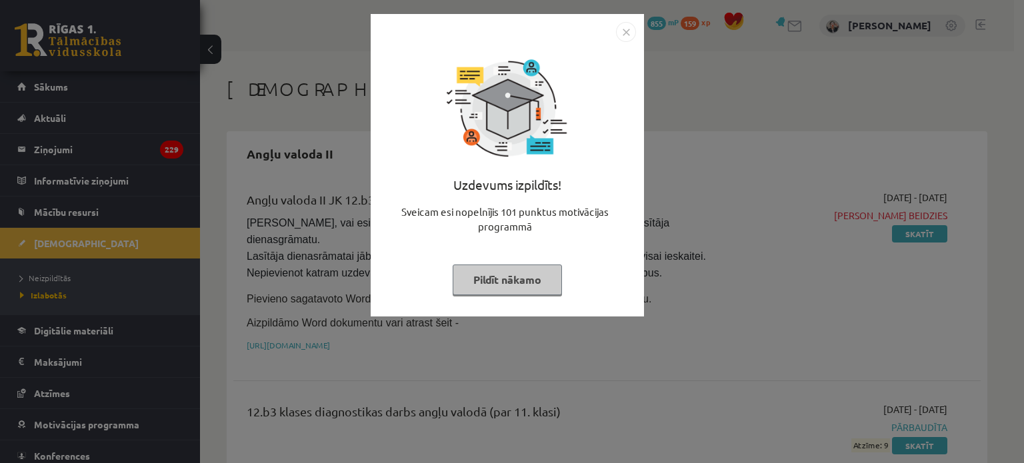
click at [524, 275] on button "Pildīt nākamo" at bounding box center [507, 280] width 109 height 31
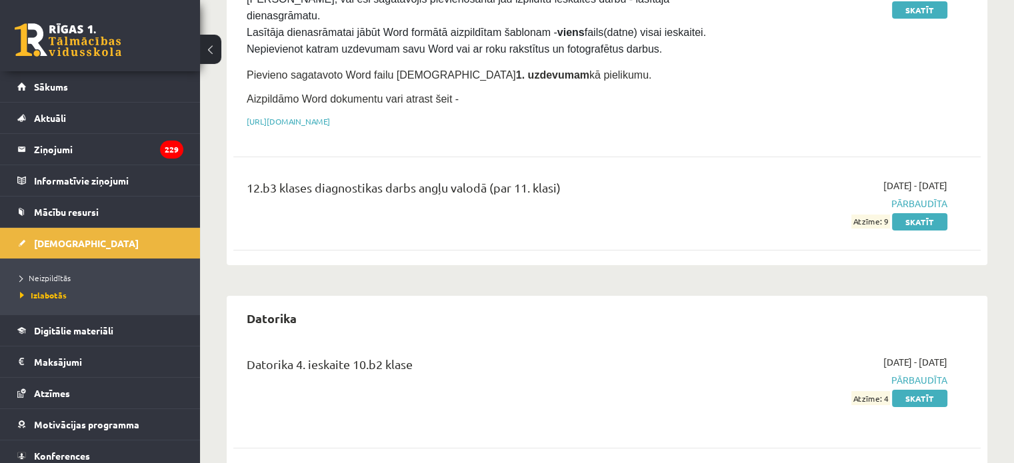
scroll to position [200, 0]
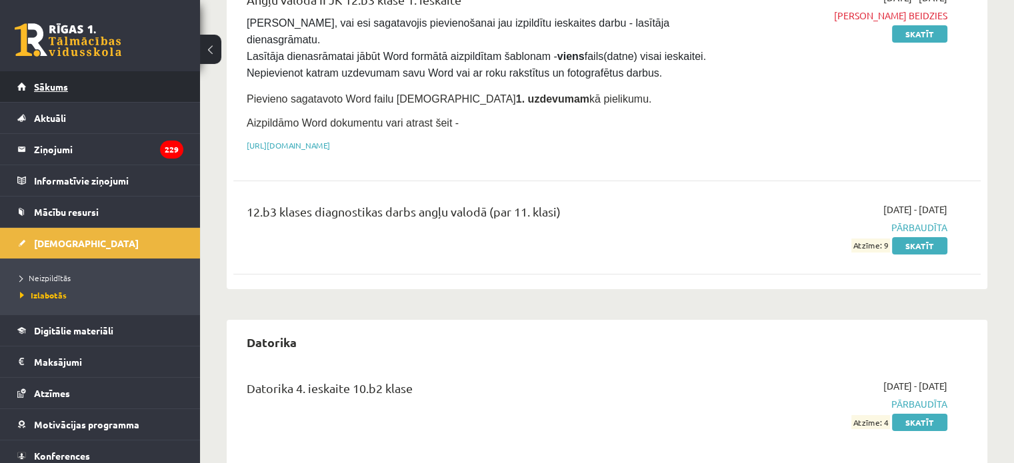
click at [85, 87] on link "Sākums" at bounding box center [100, 86] width 166 height 31
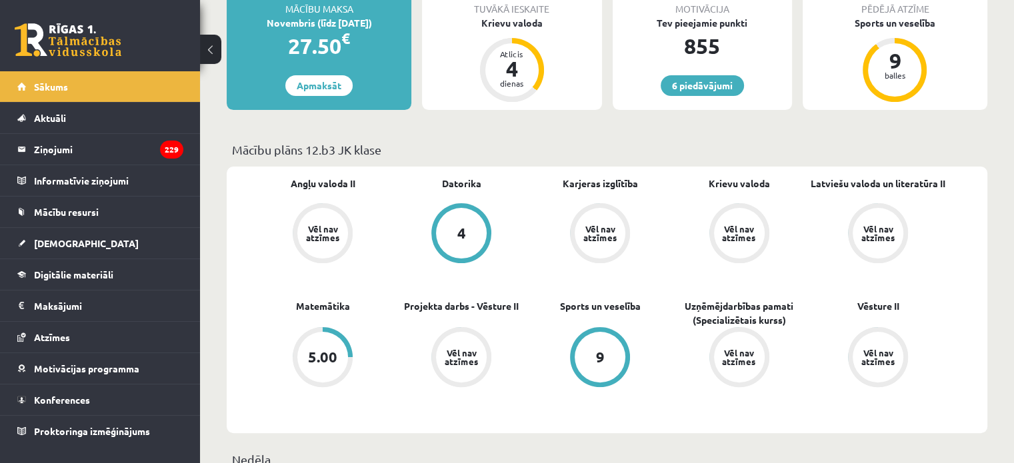
scroll to position [267, 0]
